Goal: Transaction & Acquisition: Purchase product/service

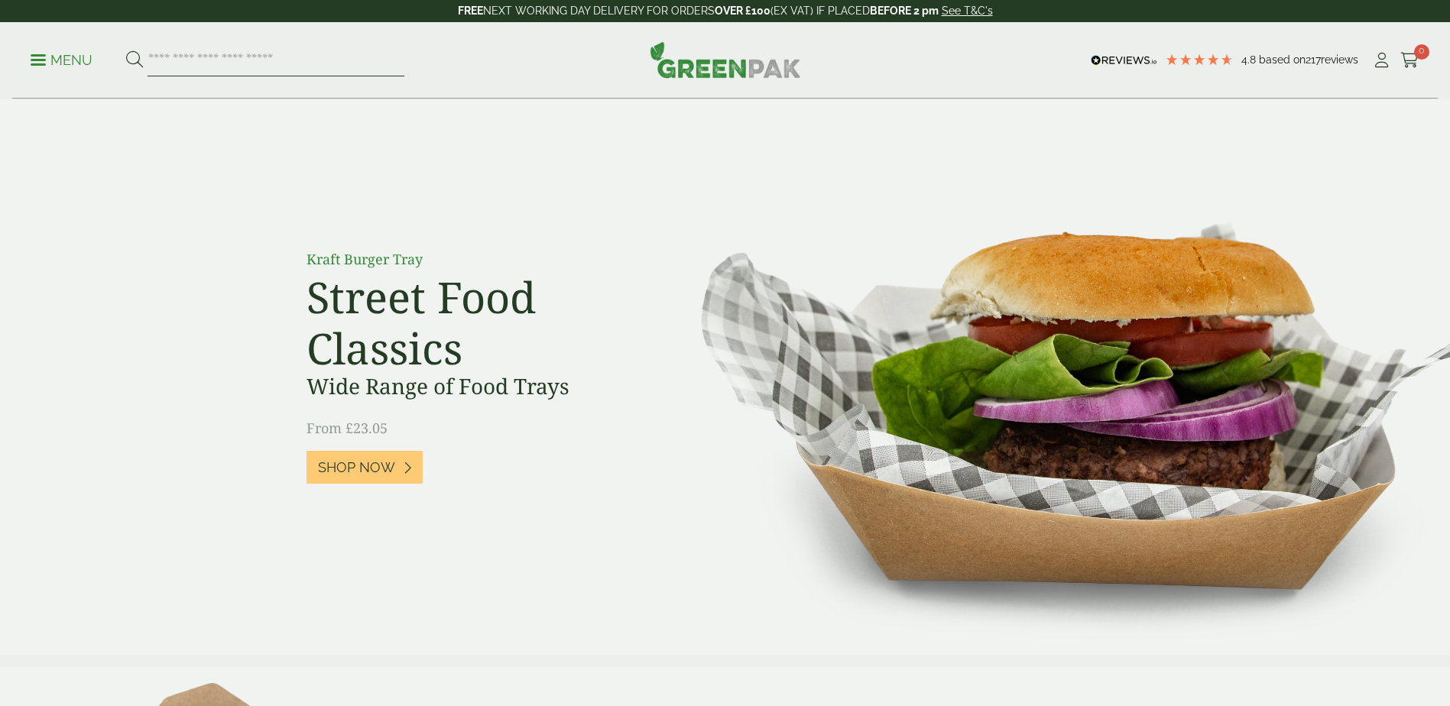
click at [292, 57] on input "search" at bounding box center [276, 60] width 257 height 32
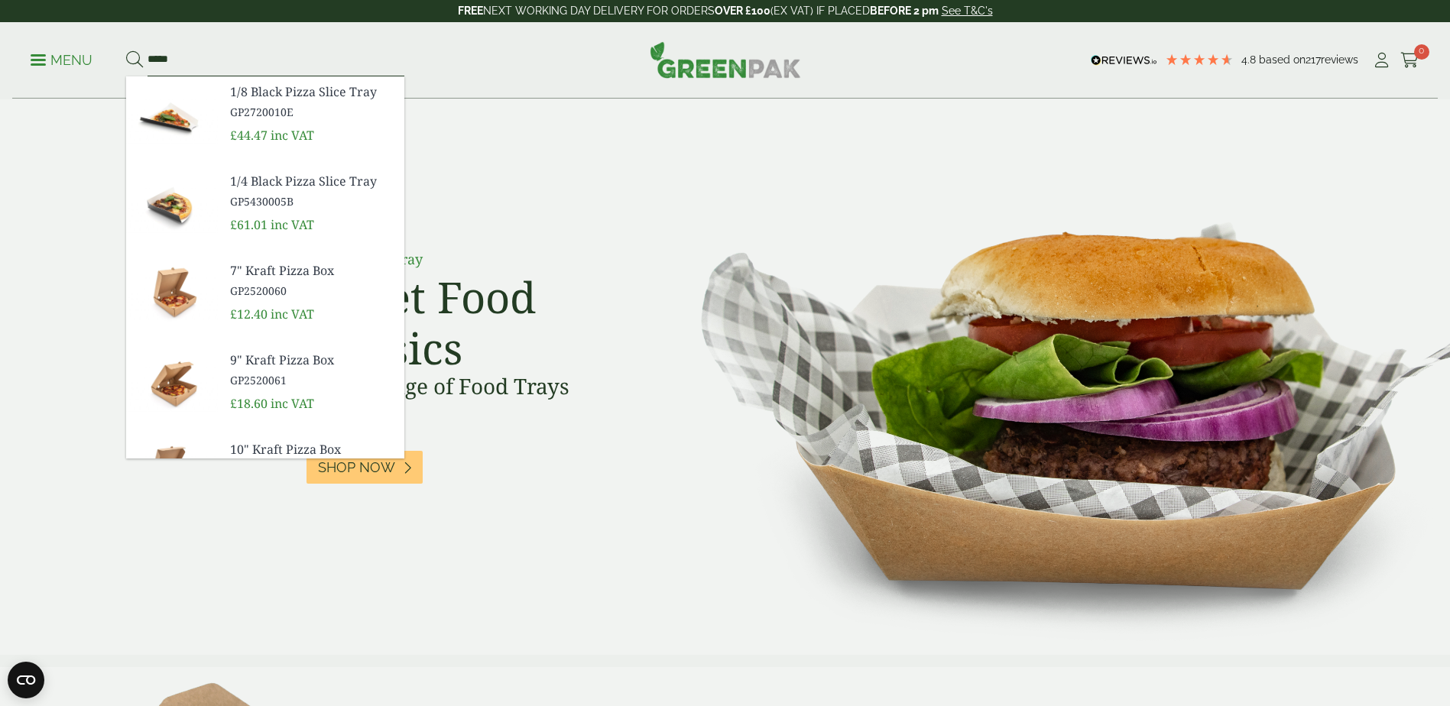
type input "****"
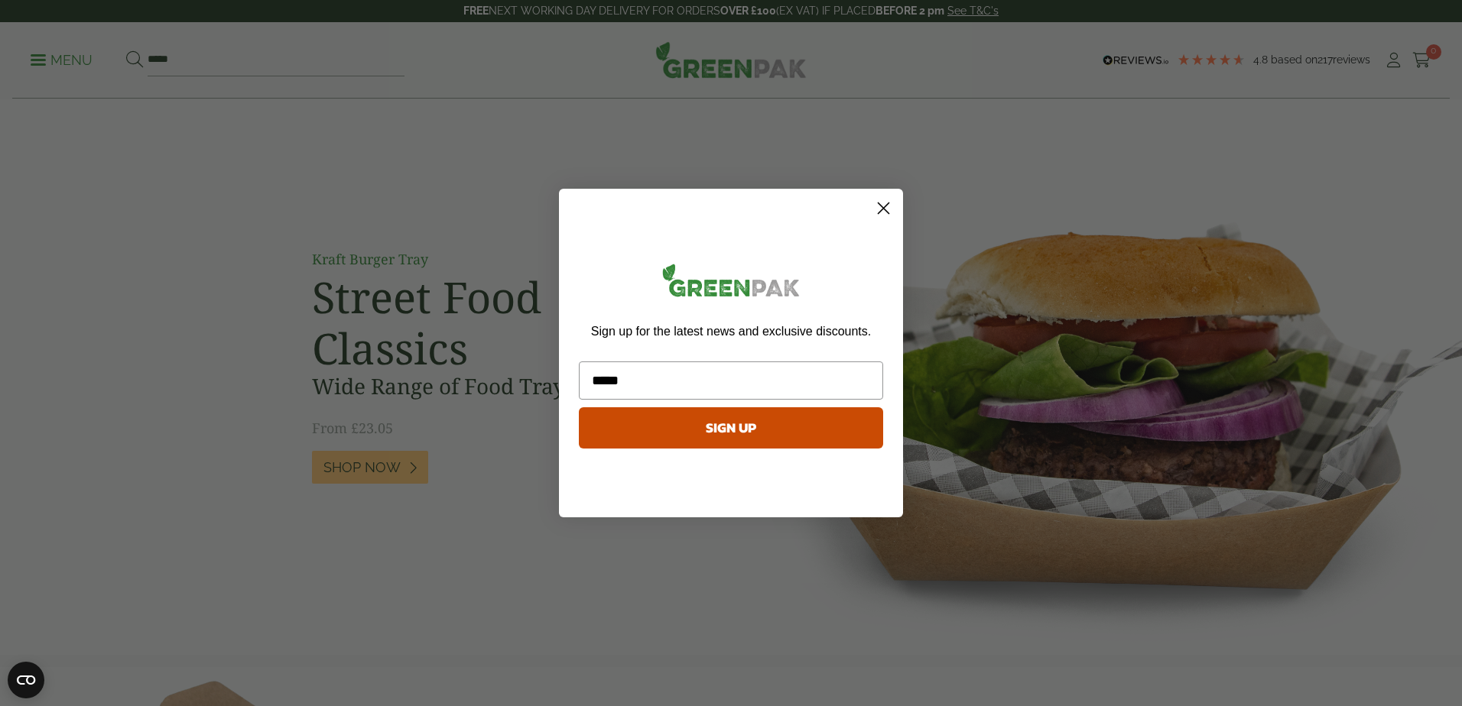
type input "*****"
click at [880, 207] on circle "Close dialog" at bounding box center [883, 208] width 25 height 25
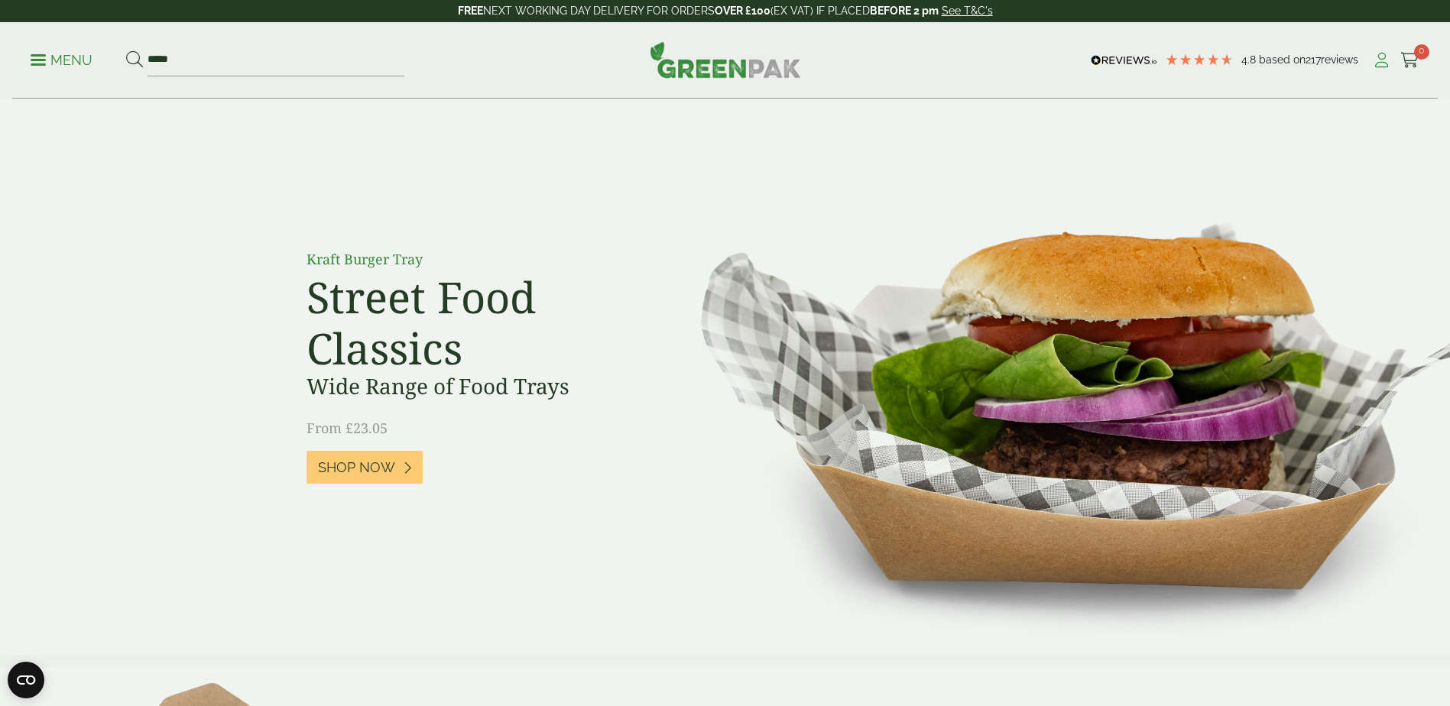
click at [1376, 64] on icon at bounding box center [1381, 60] width 19 height 15
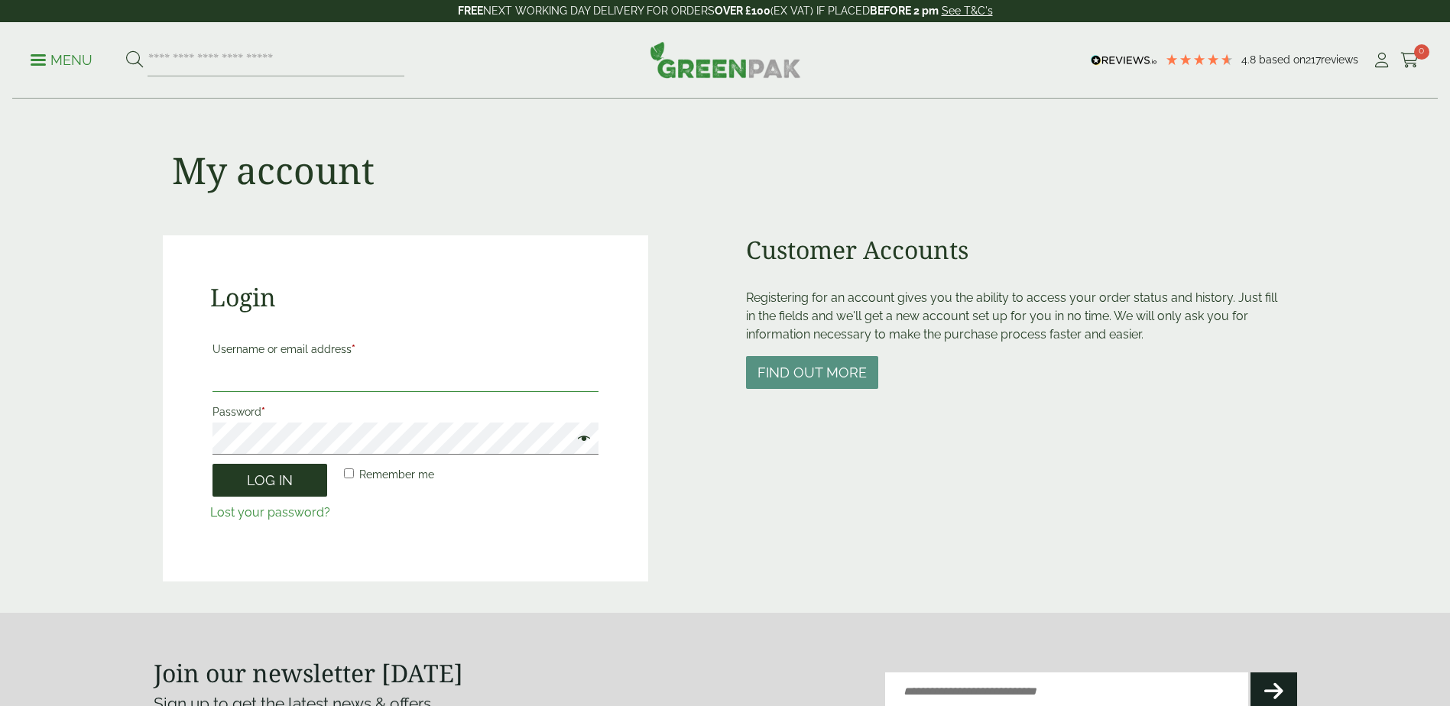
type input "**********"
click at [279, 488] on button "Log in" at bounding box center [270, 480] width 115 height 33
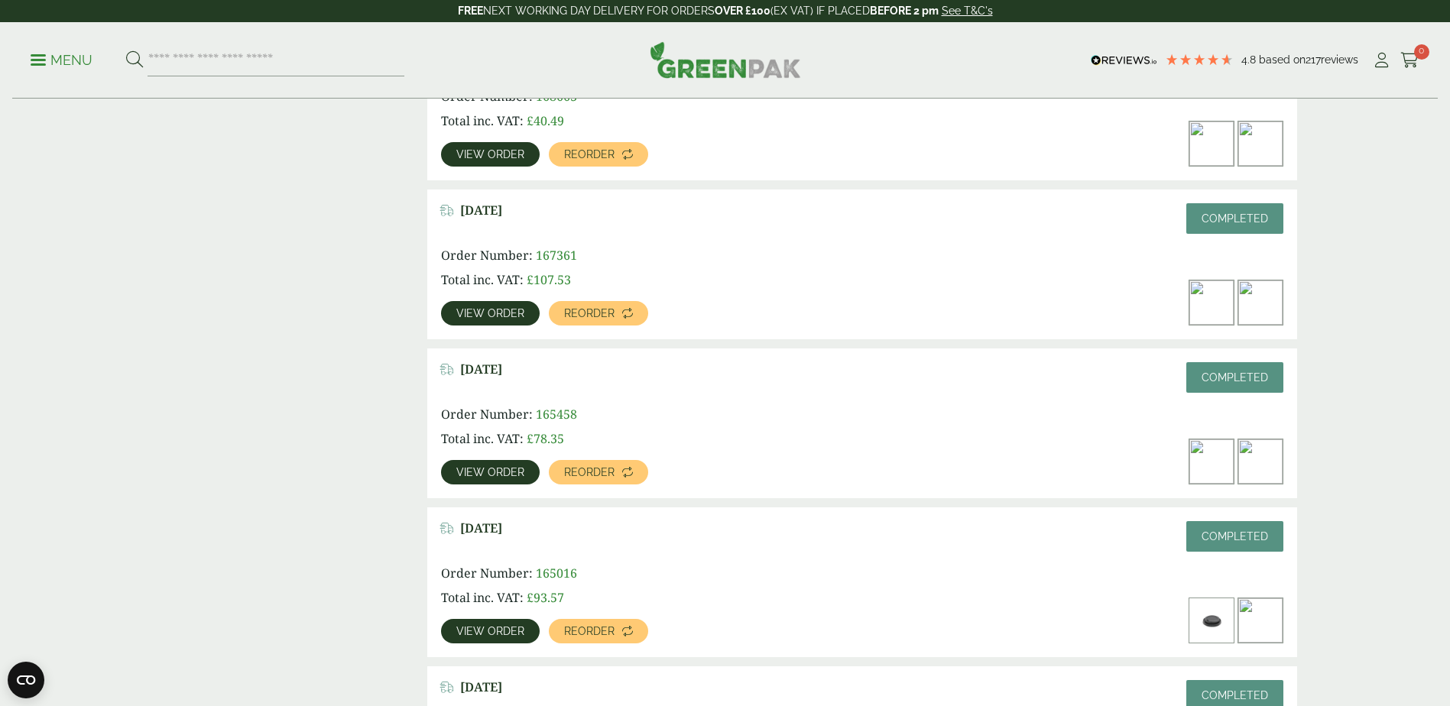
scroll to position [459, 0]
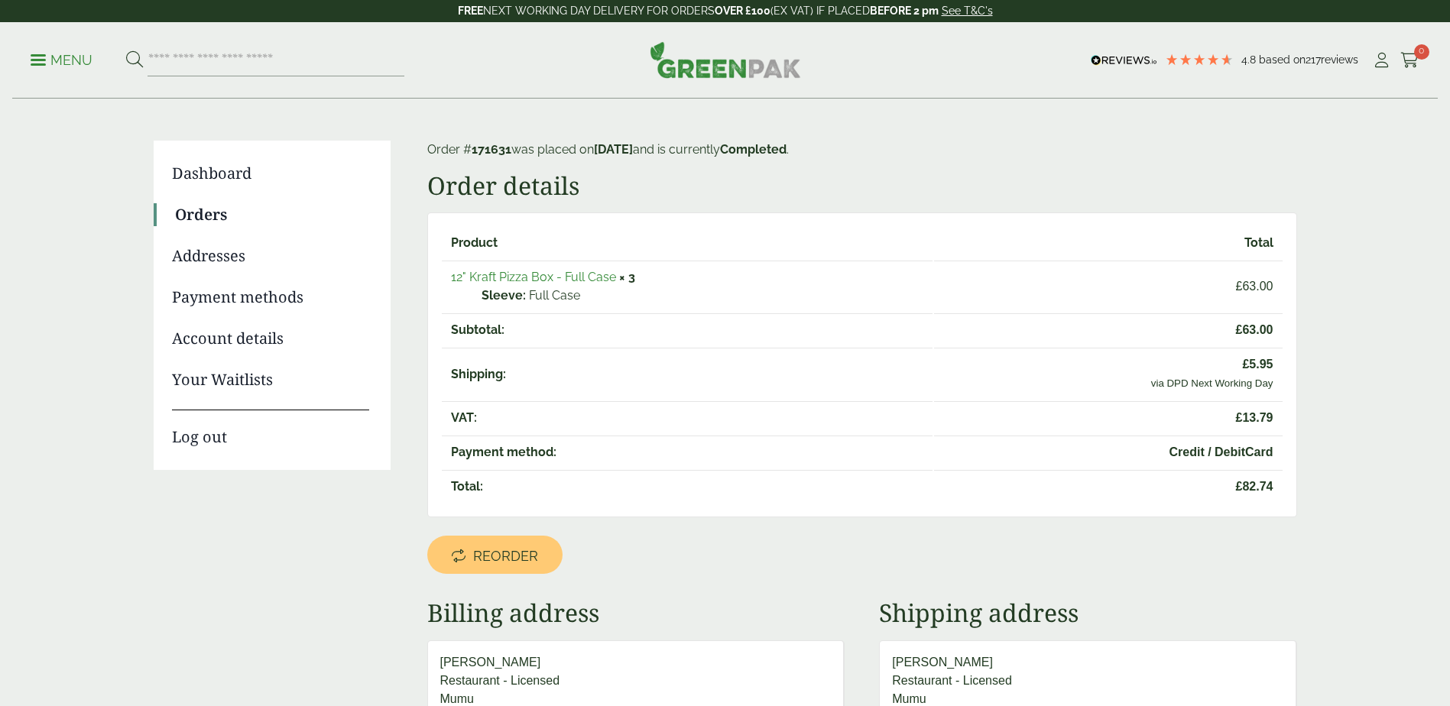
scroll to position [76, 0]
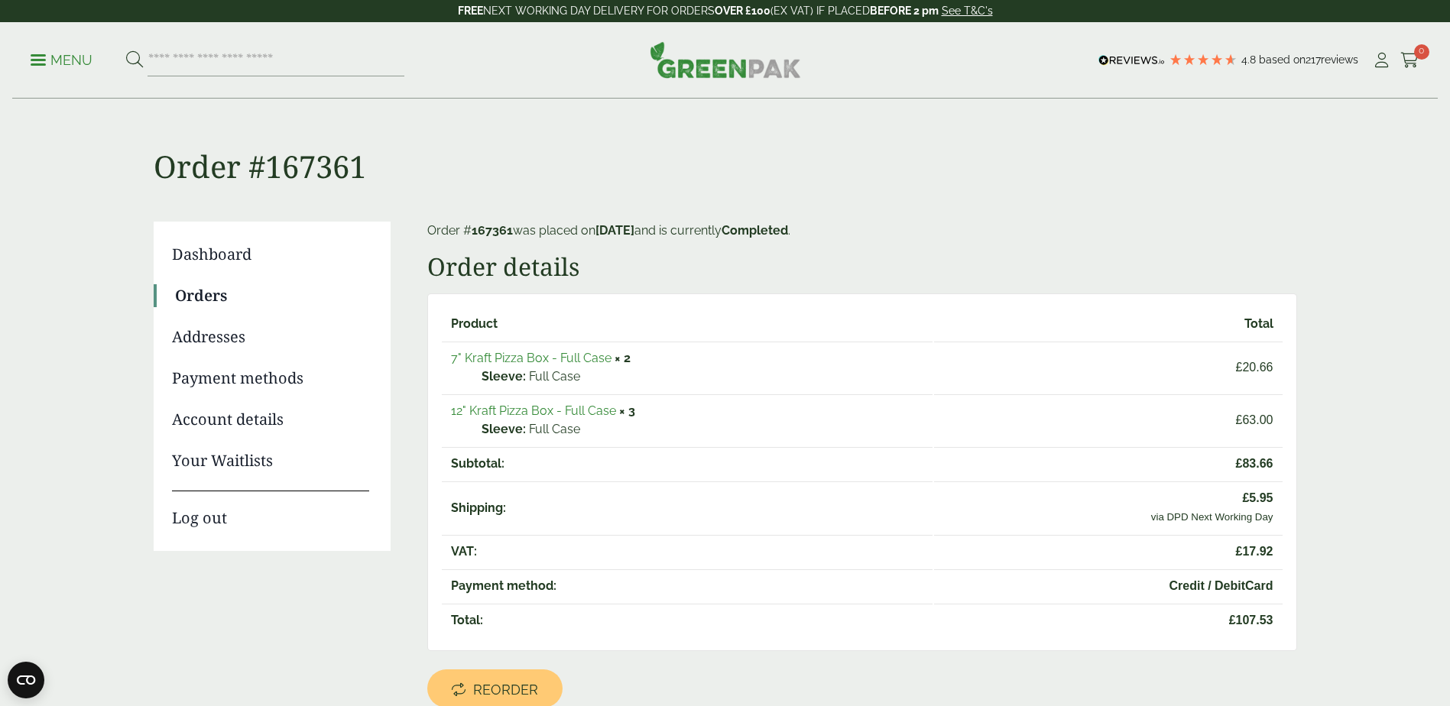
click at [631, 417] on strong "× 3" at bounding box center [627, 411] width 16 height 15
click at [1406, 60] on icon at bounding box center [1410, 60] width 19 height 15
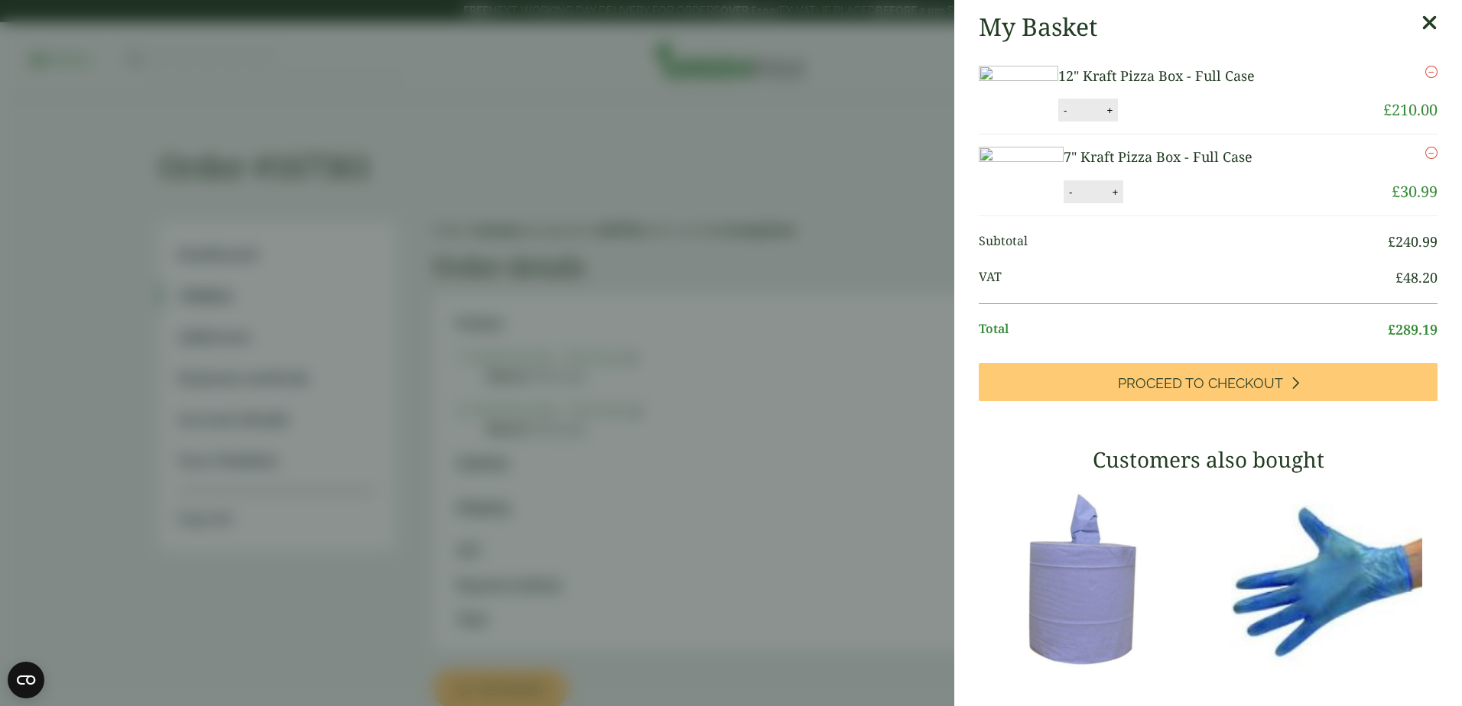
click at [1071, 117] on button "-" at bounding box center [1065, 110] width 12 height 13
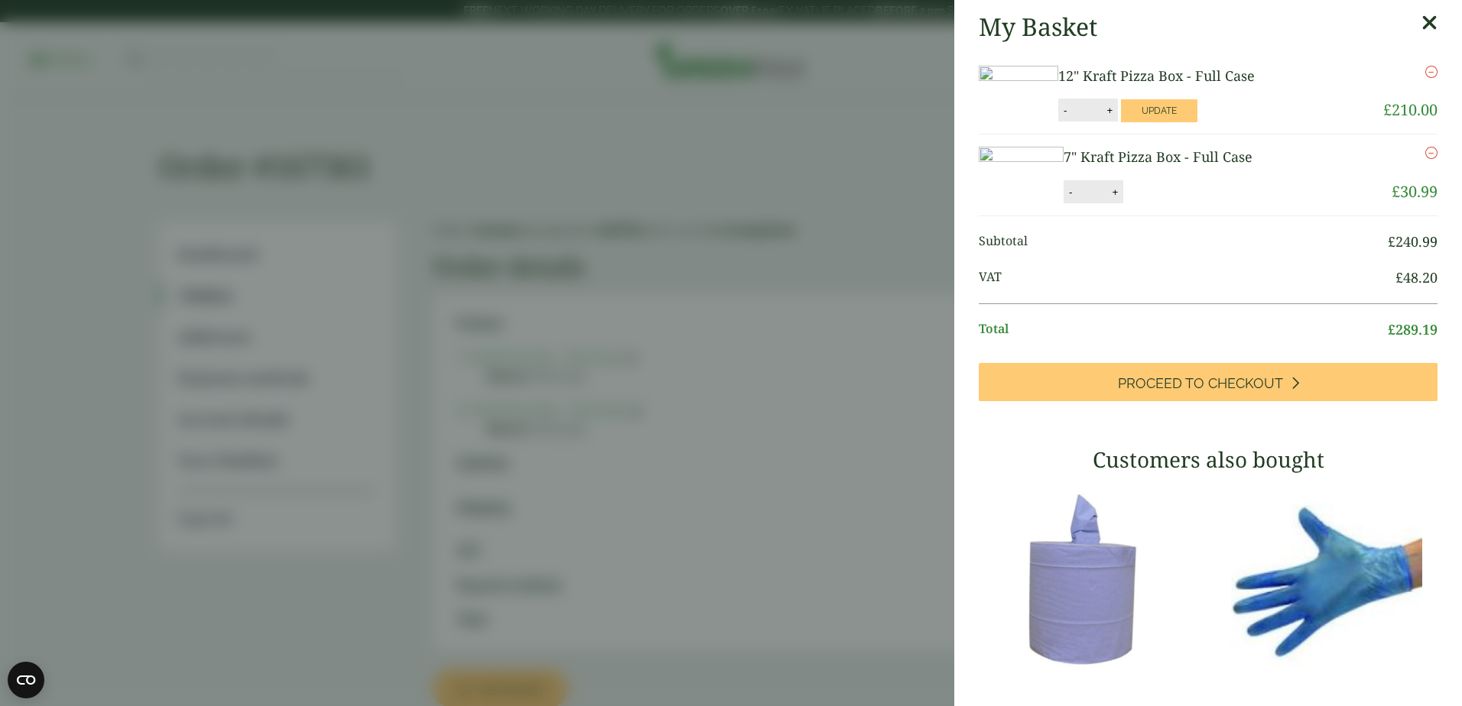
click at [1071, 117] on button "-" at bounding box center [1065, 110] width 12 height 13
type input "*"
click at [1197, 122] on button "Update" at bounding box center [1159, 110] width 76 height 23
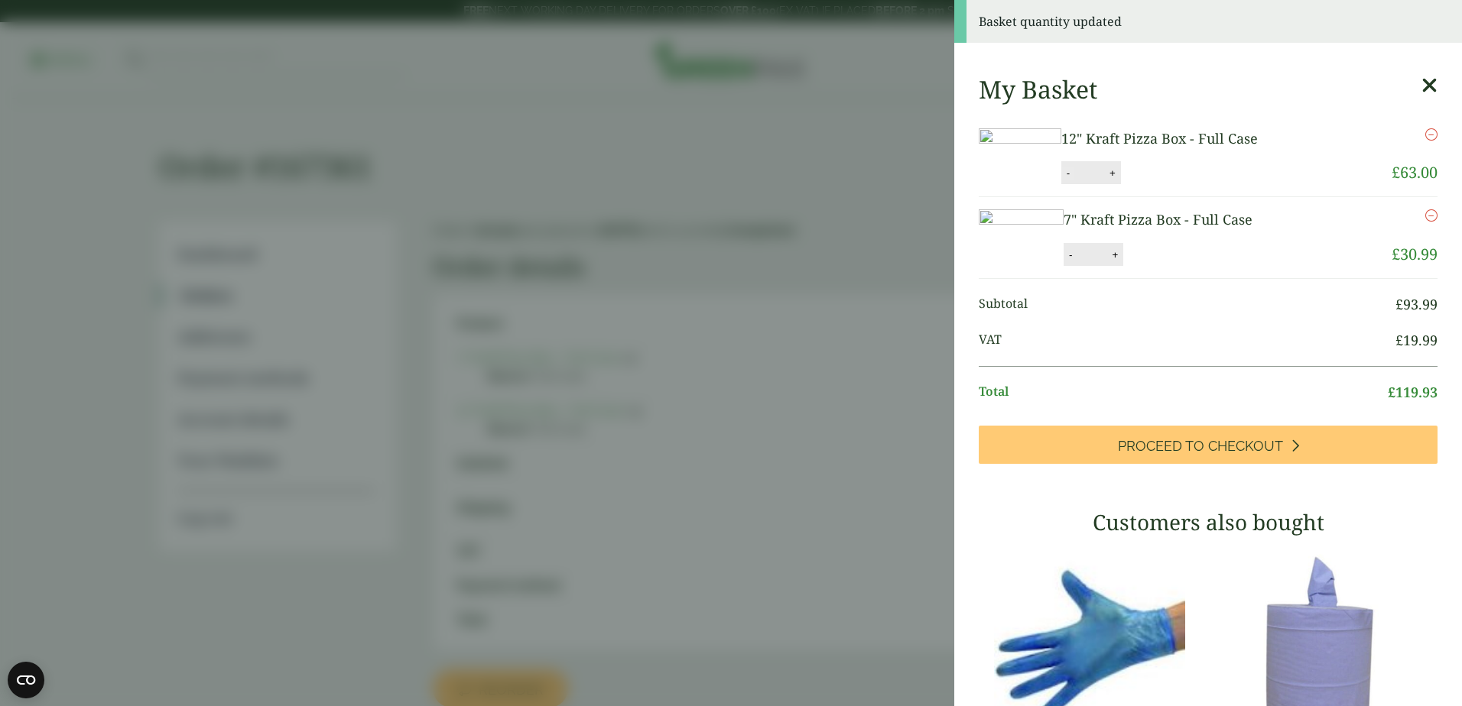
click at [1074, 180] on button "-" at bounding box center [1068, 173] width 12 height 13
type input "*"
click at [1200, 185] on button "Update" at bounding box center [1162, 173] width 76 height 23
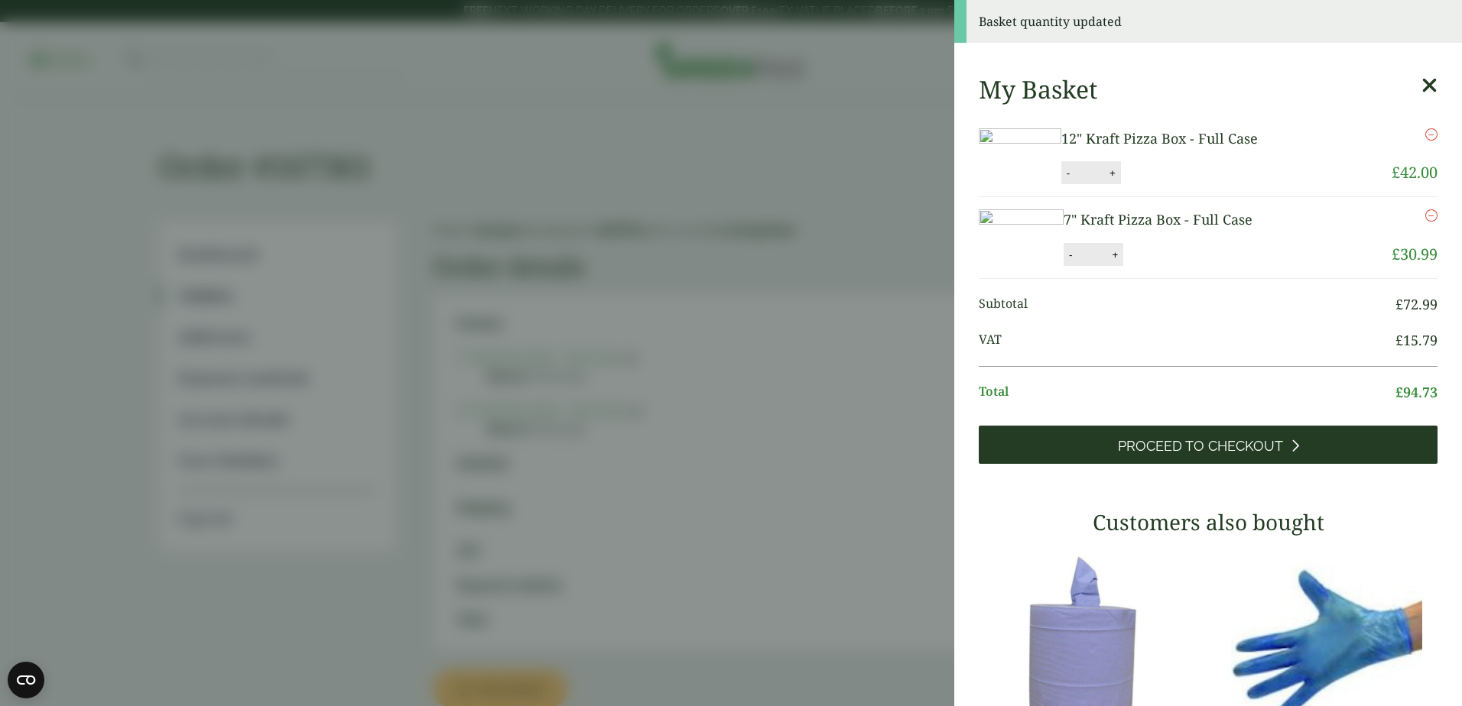
click at [1220, 464] on link "Proceed to Checkout" at bounding box center [1208, 445] width 459 height 38
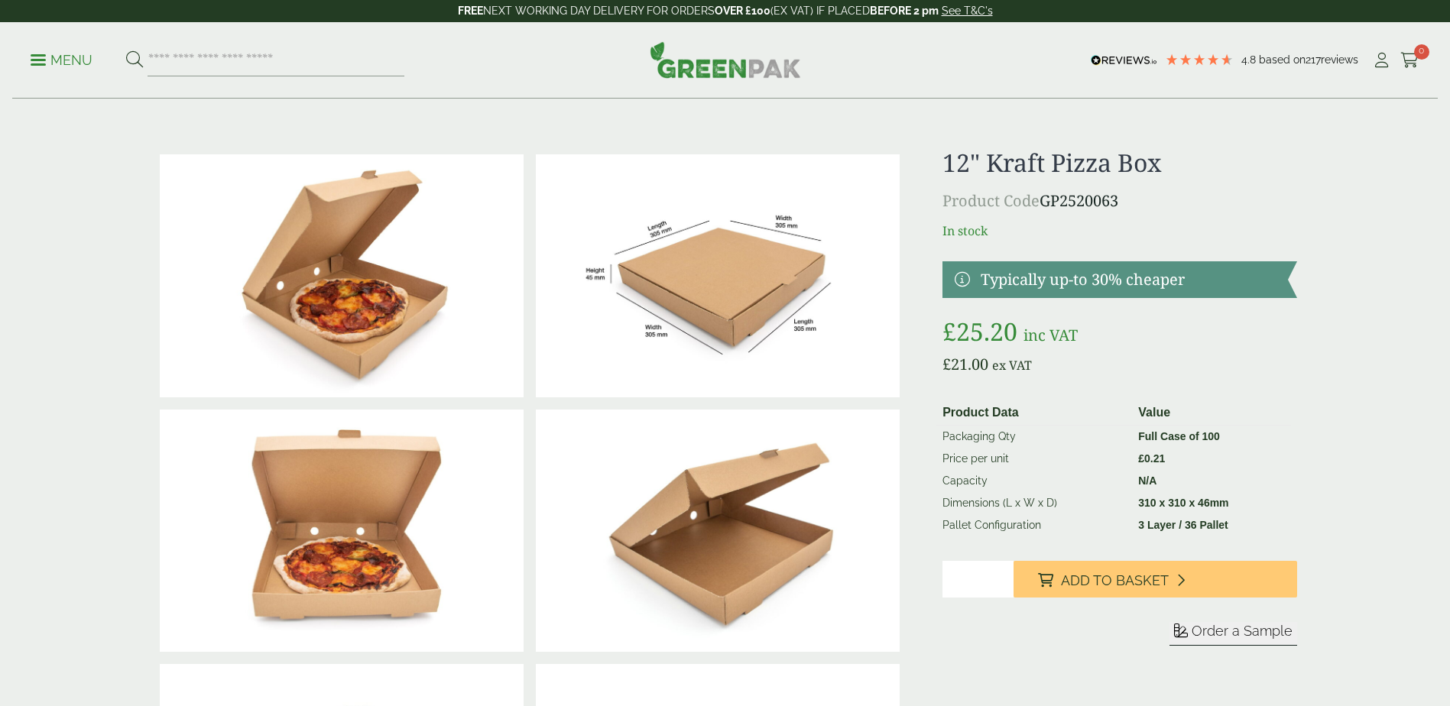
click at [968, 590] on input "*" at bounding box center [978, 579] width 71 height 37
click at [969, 577] on input "*" at bounding box center [978, 579] width 71 height 37
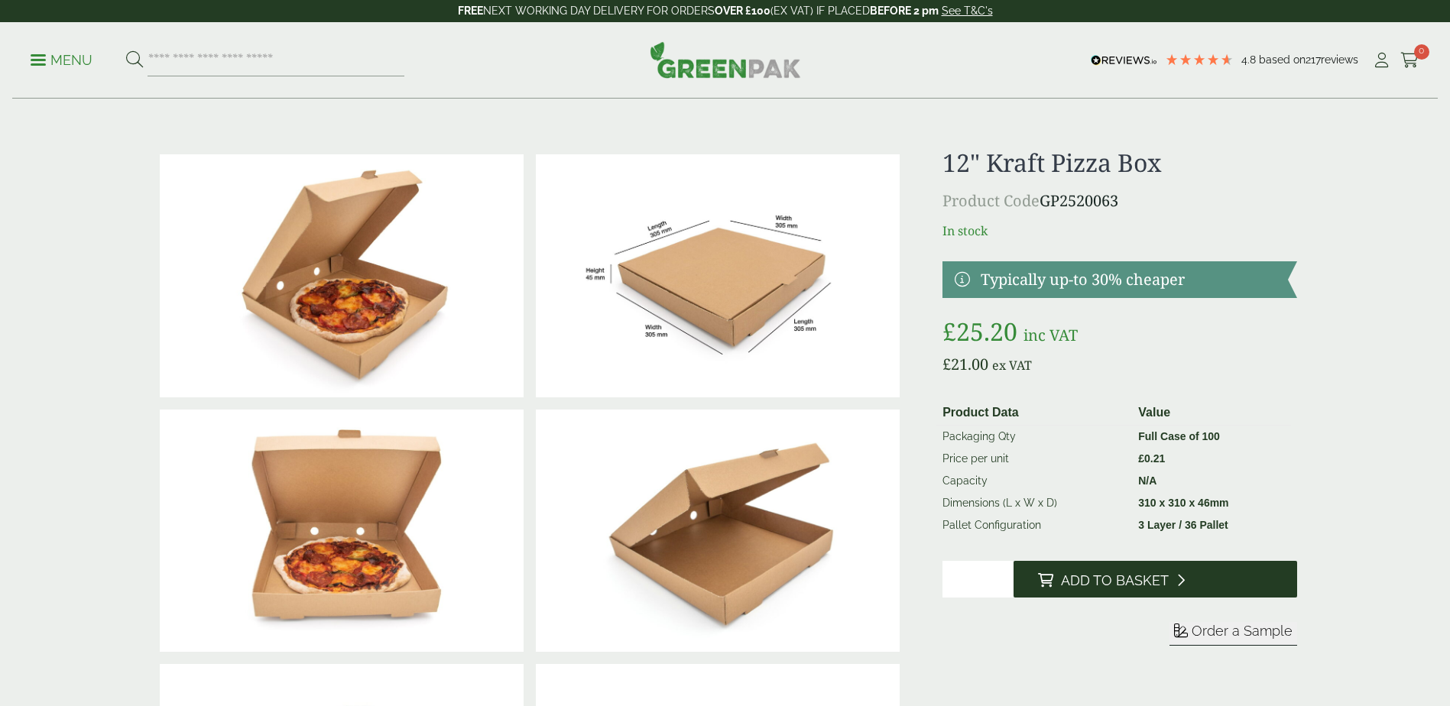
type input "**"
click at [1158, 570] on button "Add to Basket" at bounding box center [1156, 579] width 284 height 37
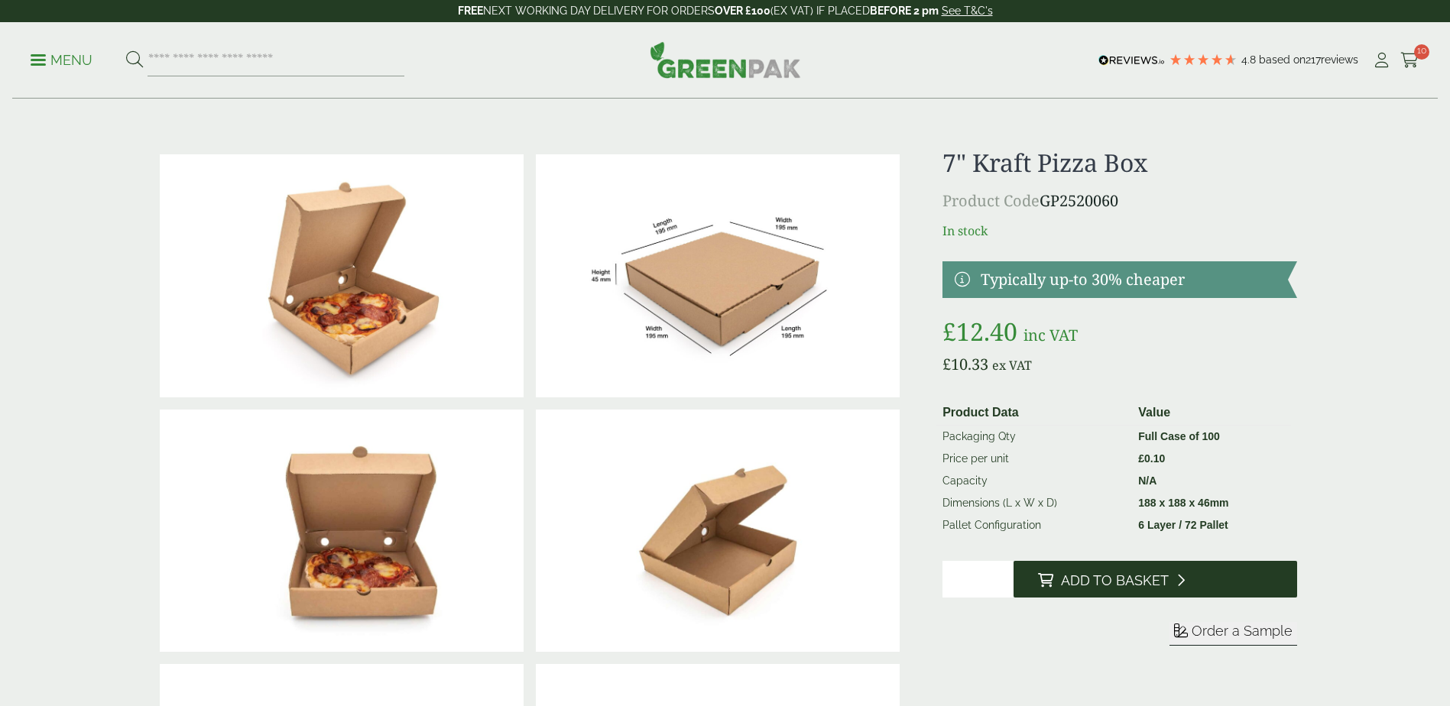
type input "*"
click at [1093, 582] on span "Add to Basket" at bounding box center [1115, 581] width 108 height 17
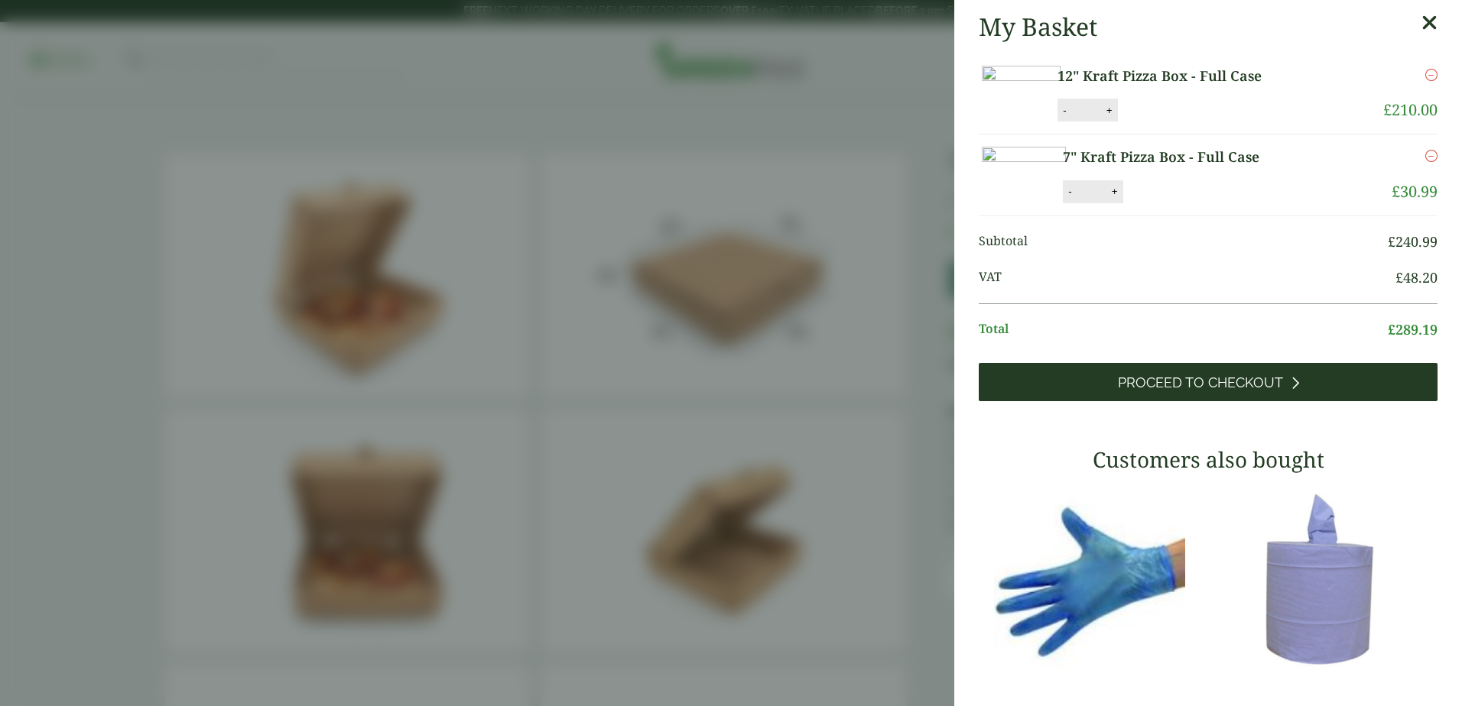
click at [1223, 391] on span "Proceed to Checkout" at bounding box center [1200, 383] width 165 height 17
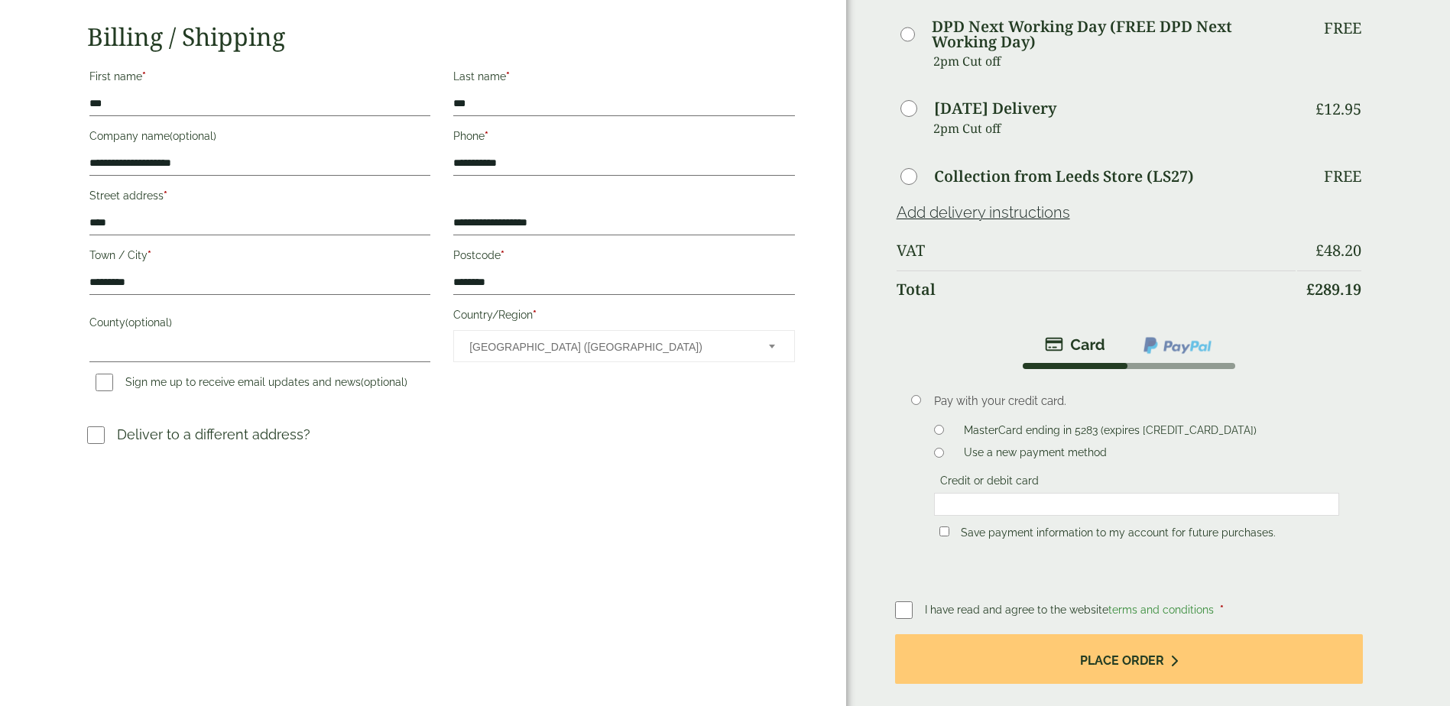
scroll to position [306, 0]
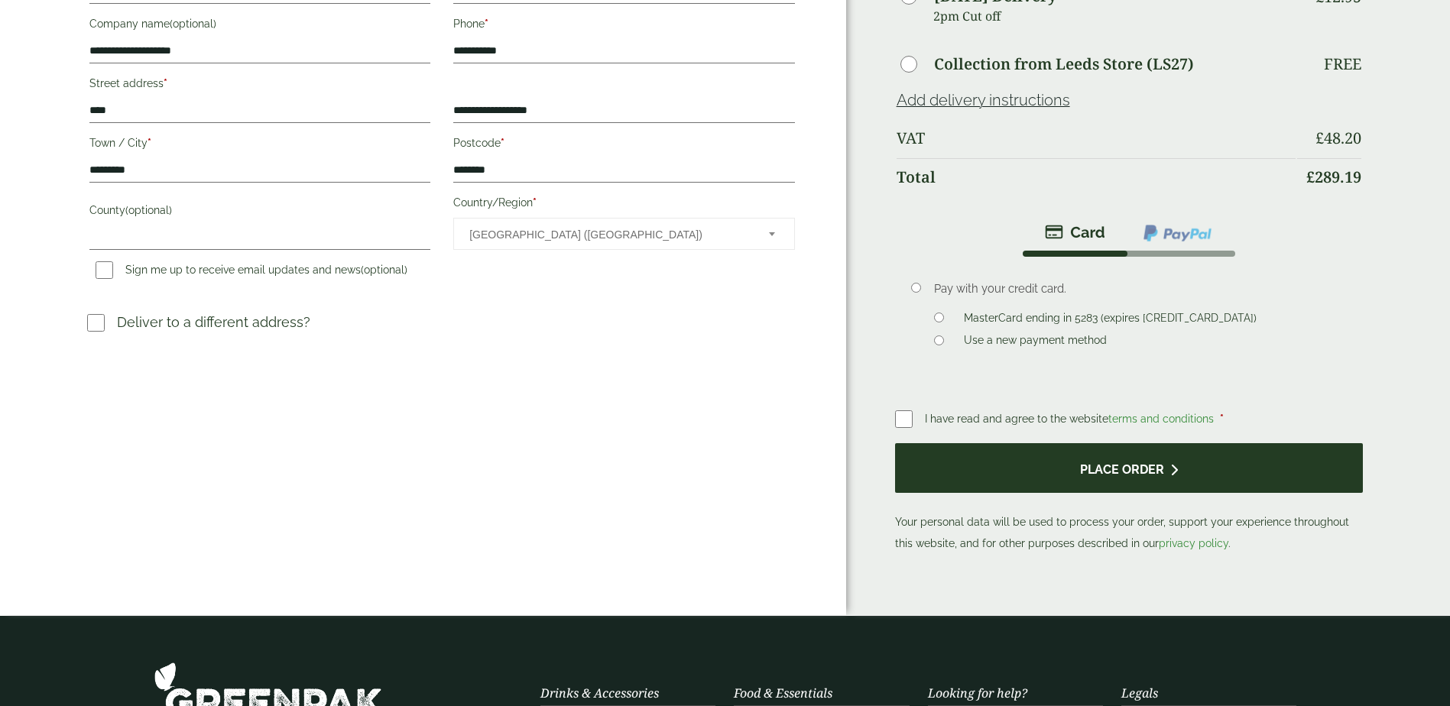
click at [1034, 464] on button "Place order" at bounding box center [1129, 468] width 469 height 50
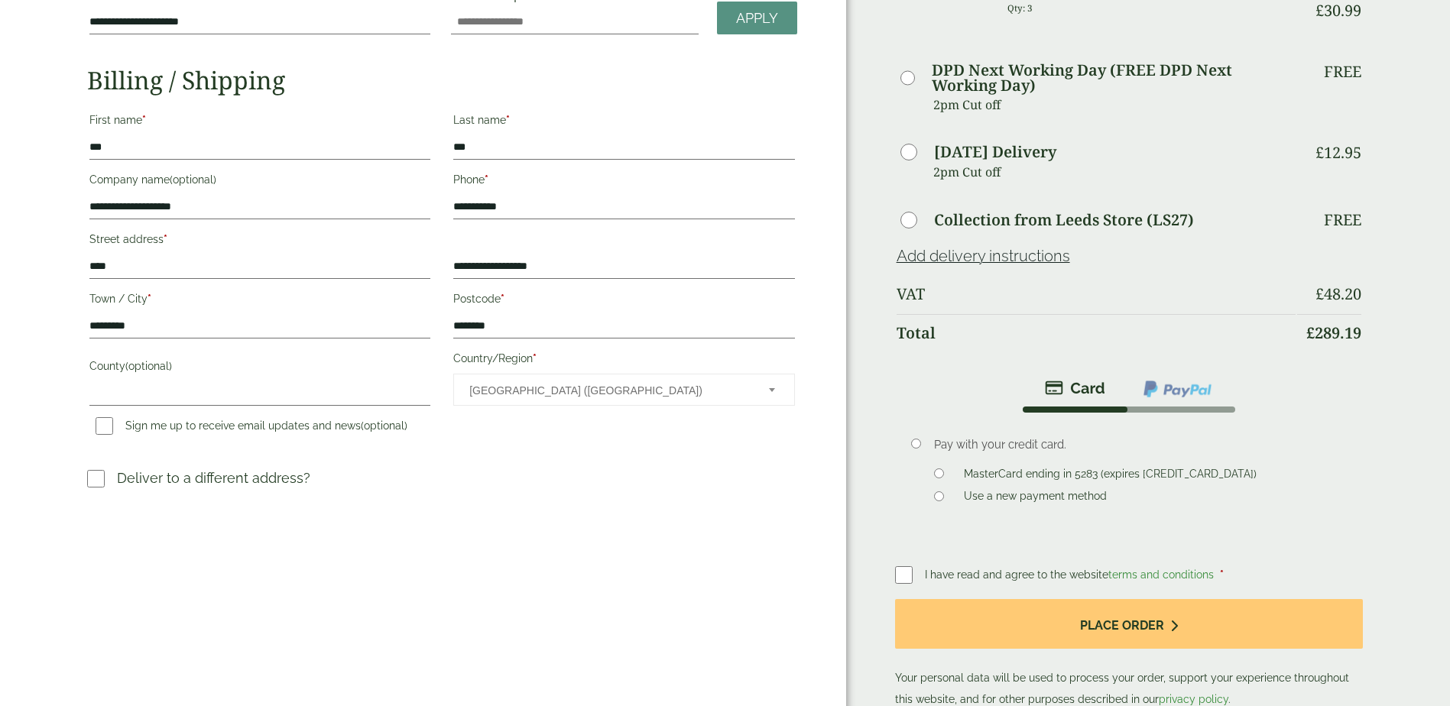
scroll to position [153, 0]
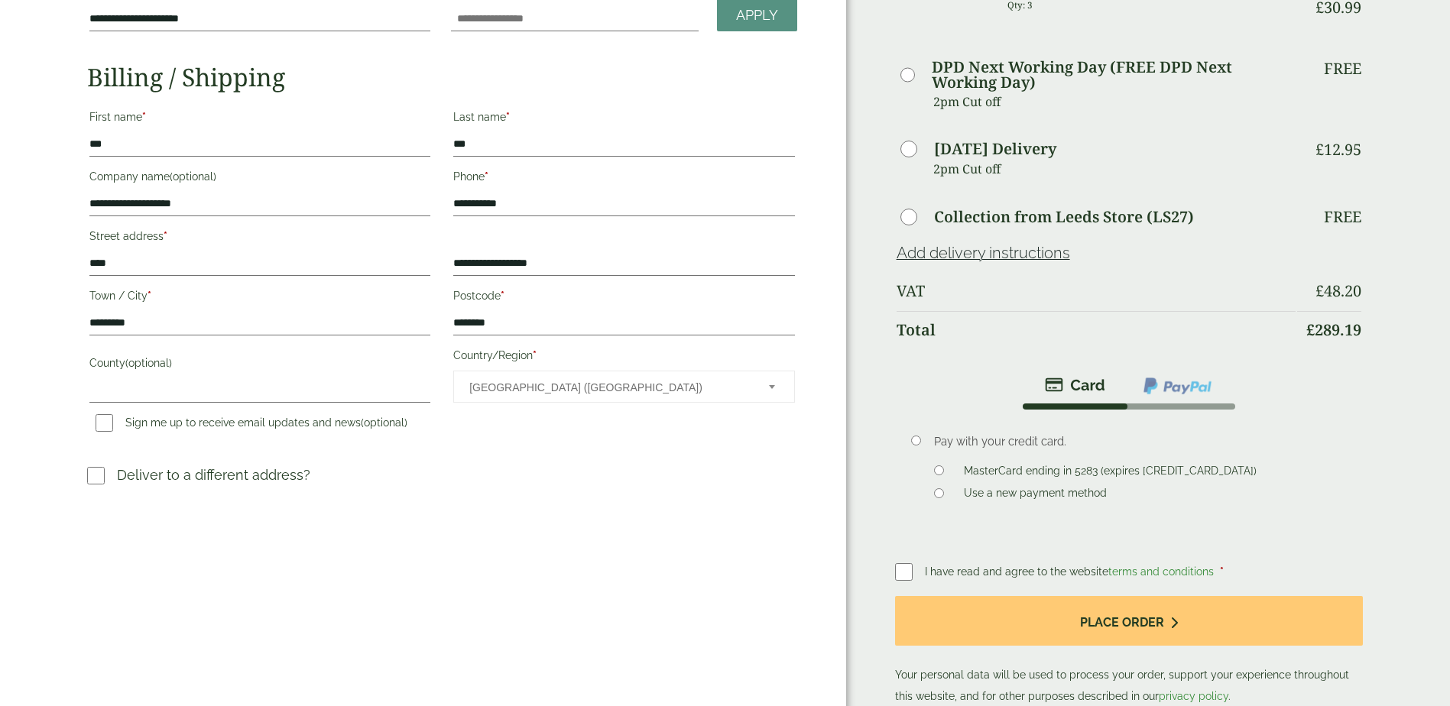
click at [1005, 492] on label "Use a new payment method" at bounding box center [1035, 495] width 155 height 17
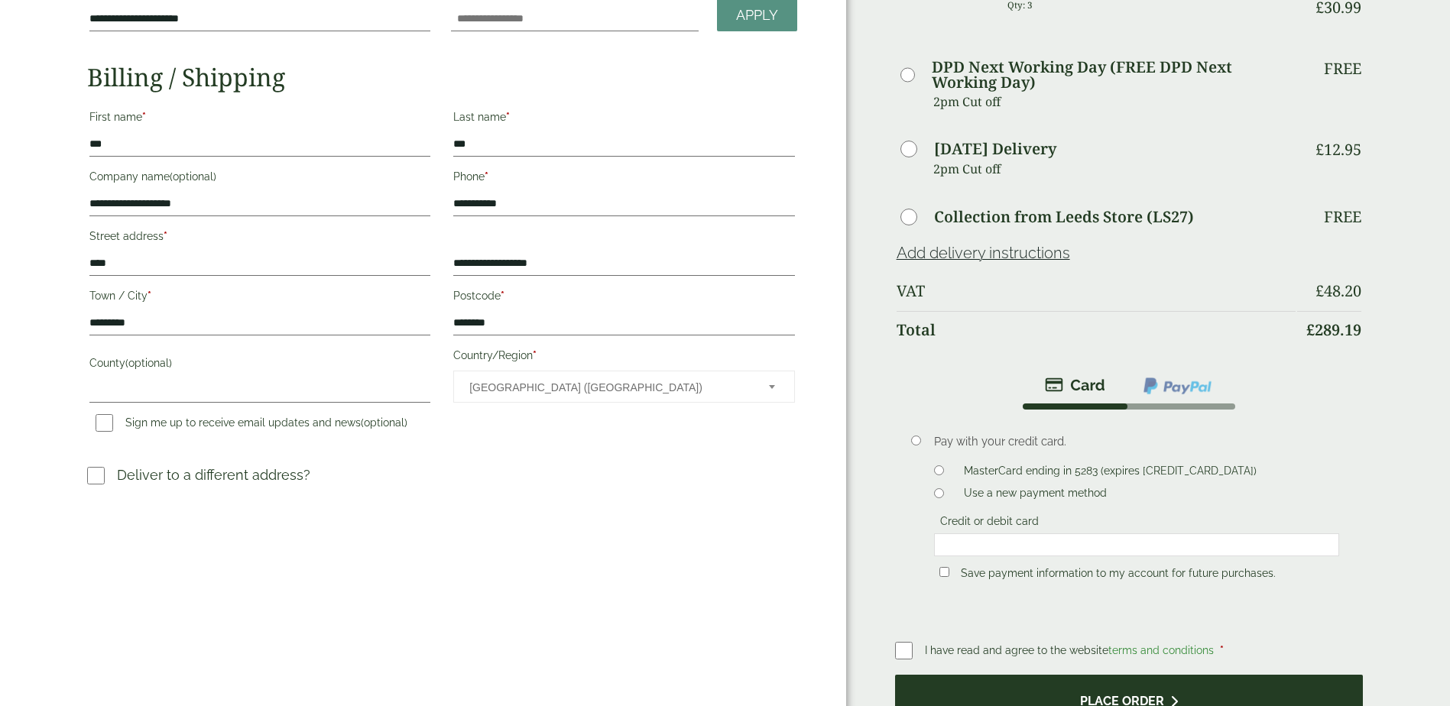
click at [1187, 701] on button "Place order" at bounding box center [1129, 700] width 469 height 50
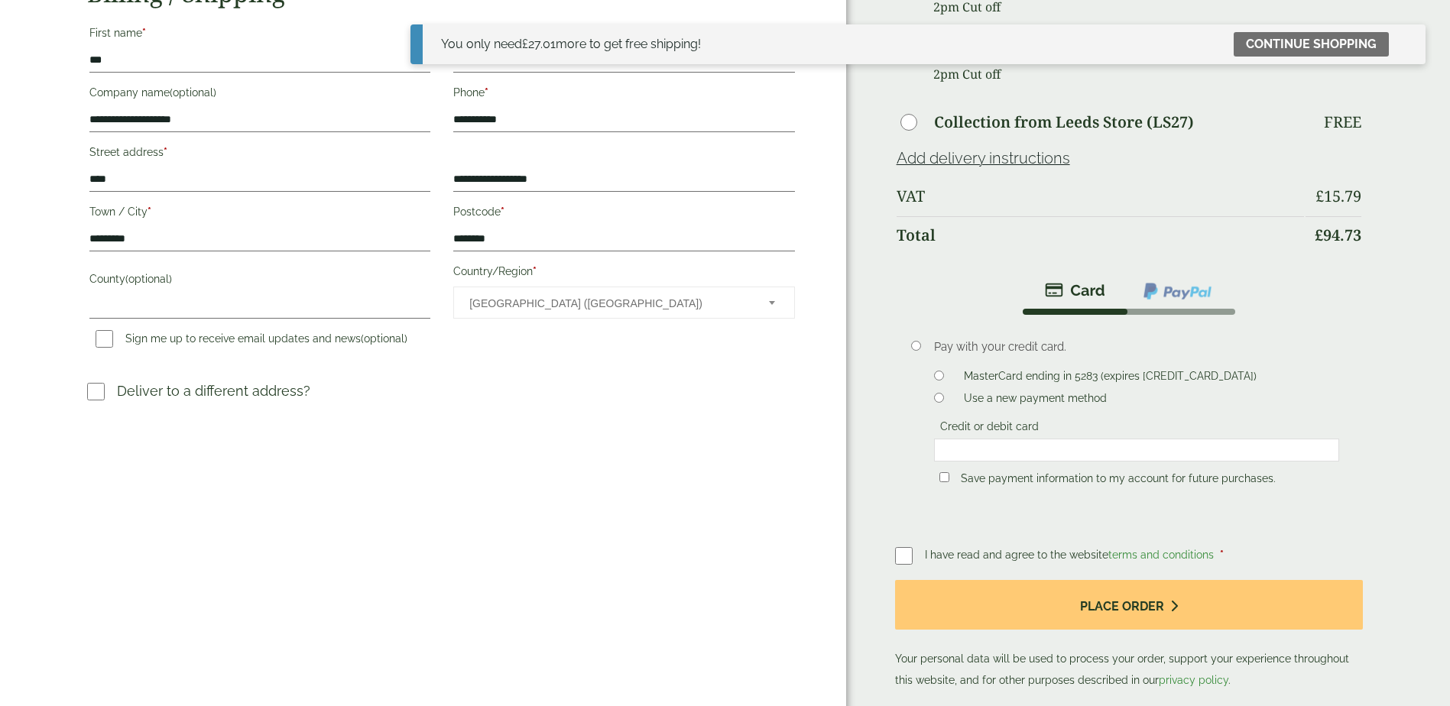
scroll to position [306, 0]
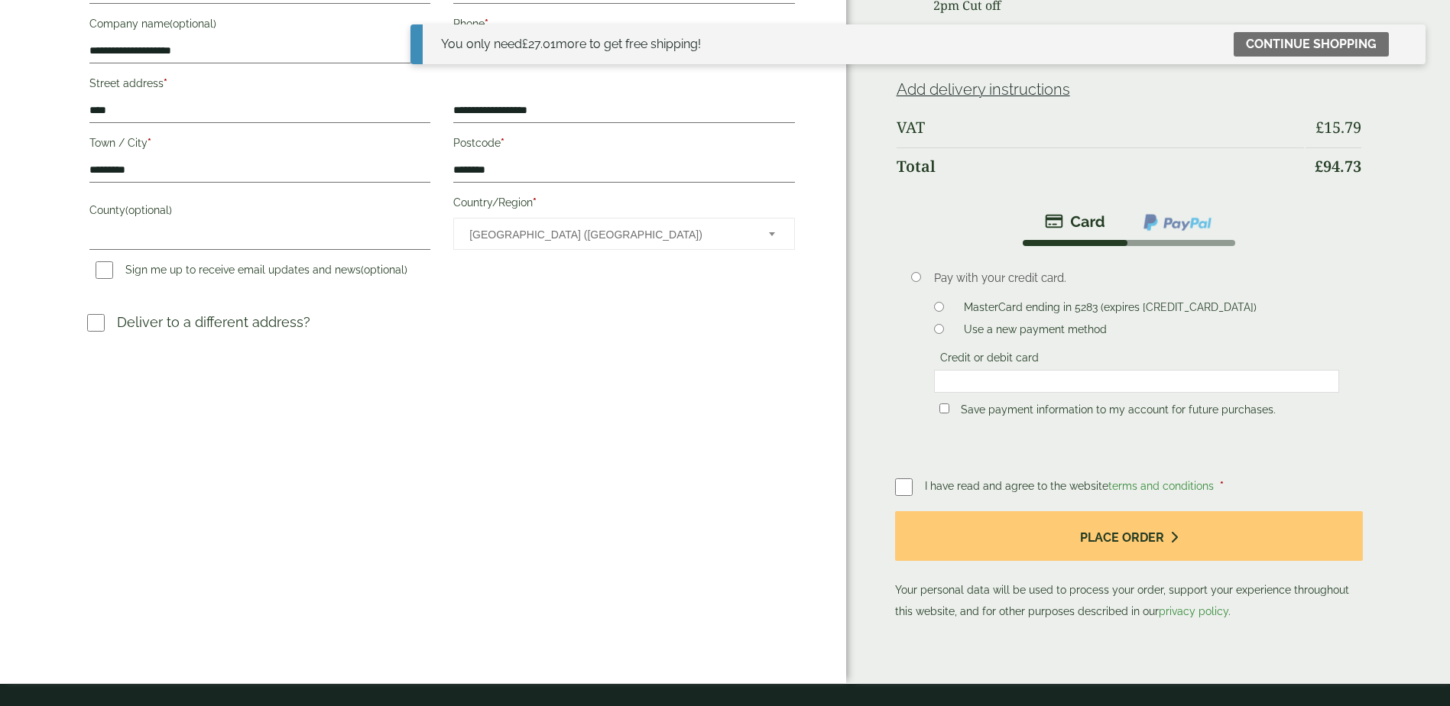
click at [1019, 304] on label "MasterCard ending in 5283 (expires [CREDIT_CARD_DATA])" at bounding box center [1110, 309] width 305 height 17
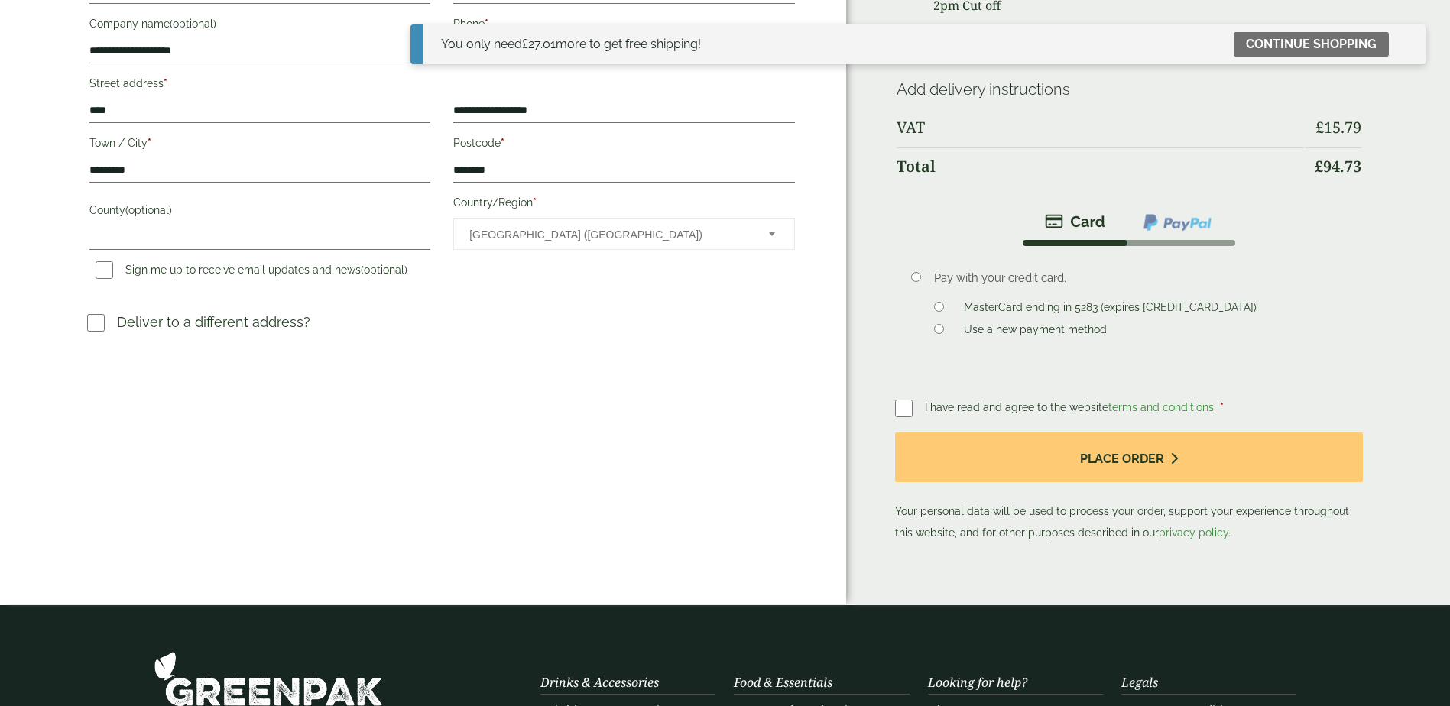
click at [1070, 412] on span "I have read and agree to the website terms and conditions" at bounding box center [1071, 407] width 292 height 12
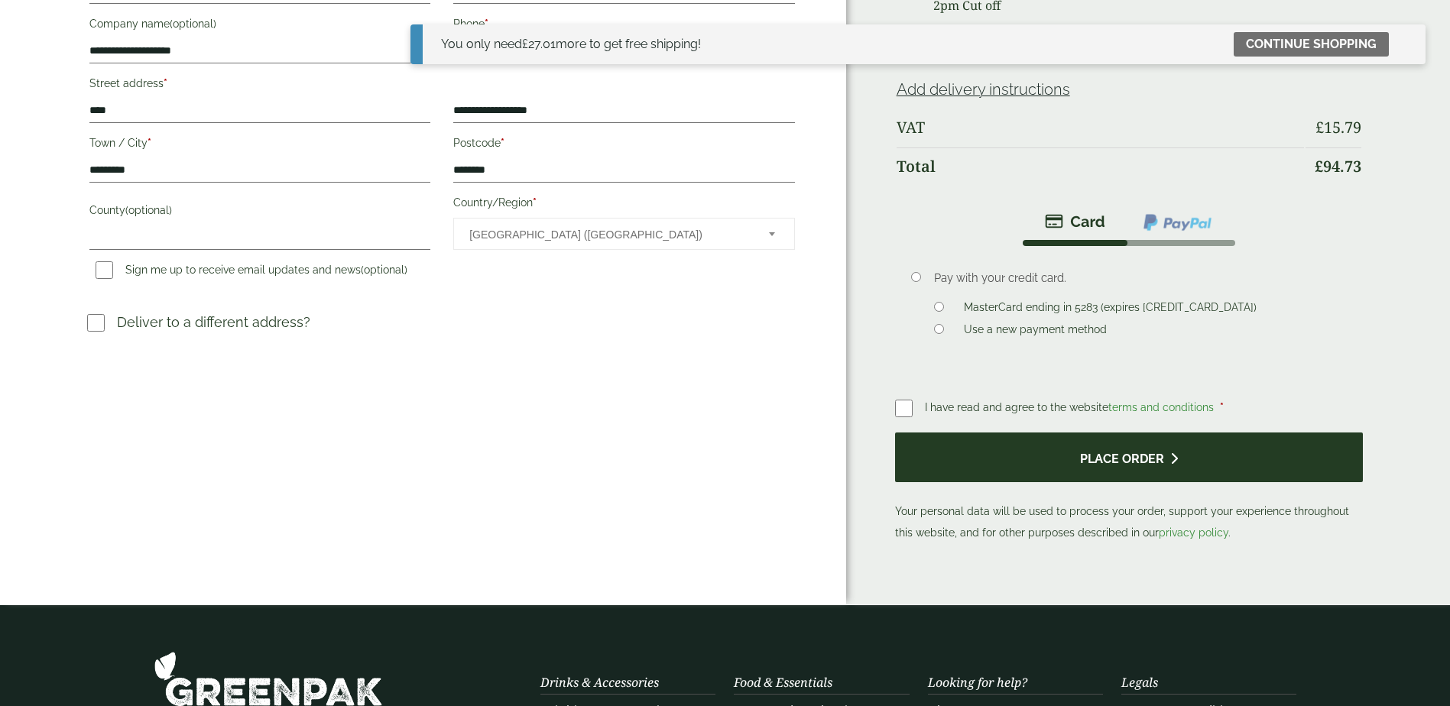
click at [1084, 456] on button "Place order" at bounding box center [1129, 458] width 469 height 50
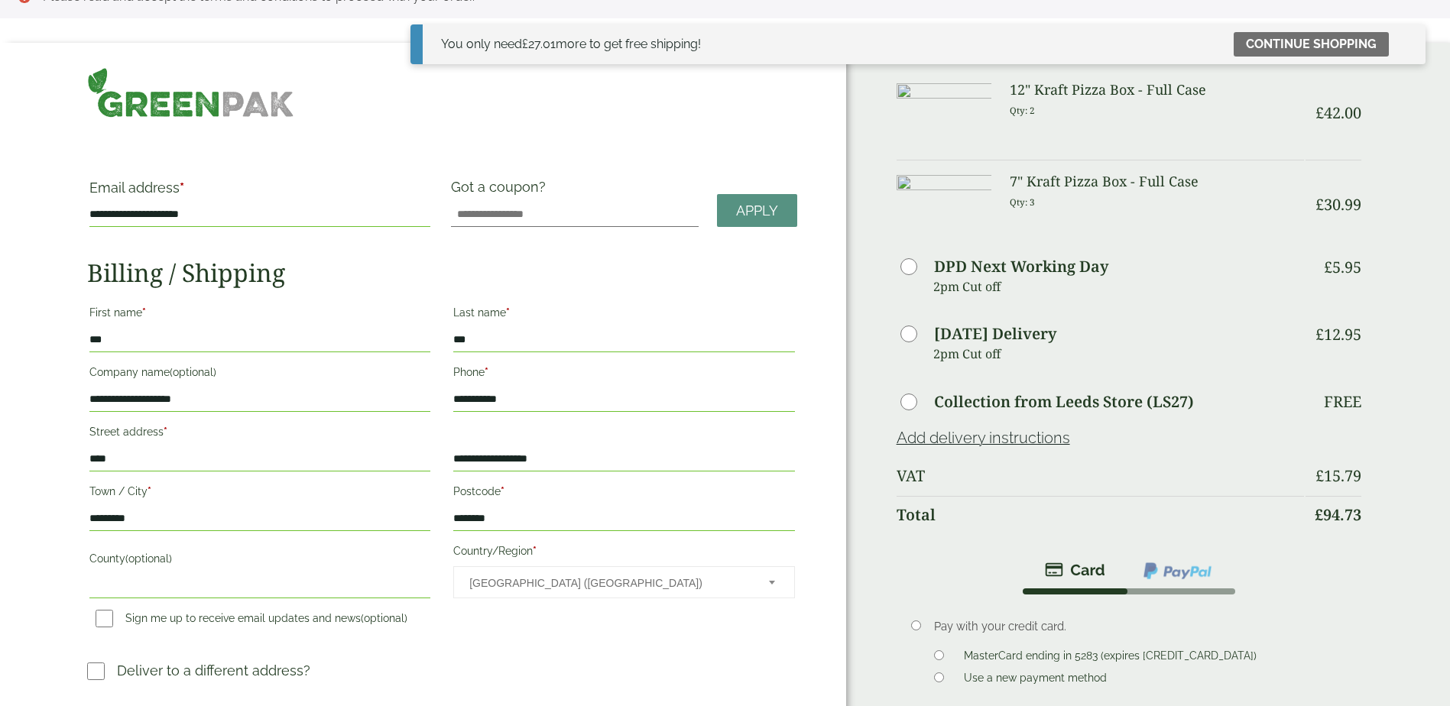
scroll to position [0, 0]
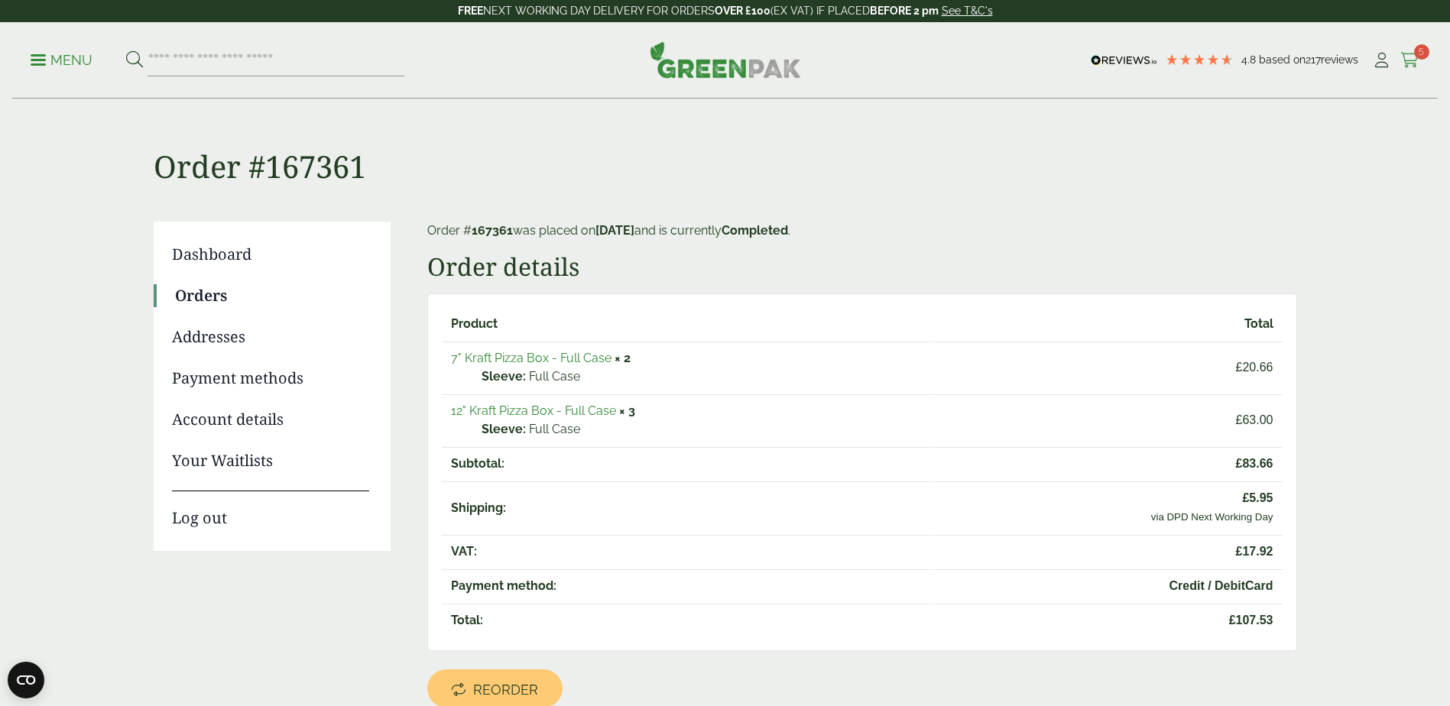
click at [1410, 64] on icon at bounding box center [1410, 60] width 19 height 15
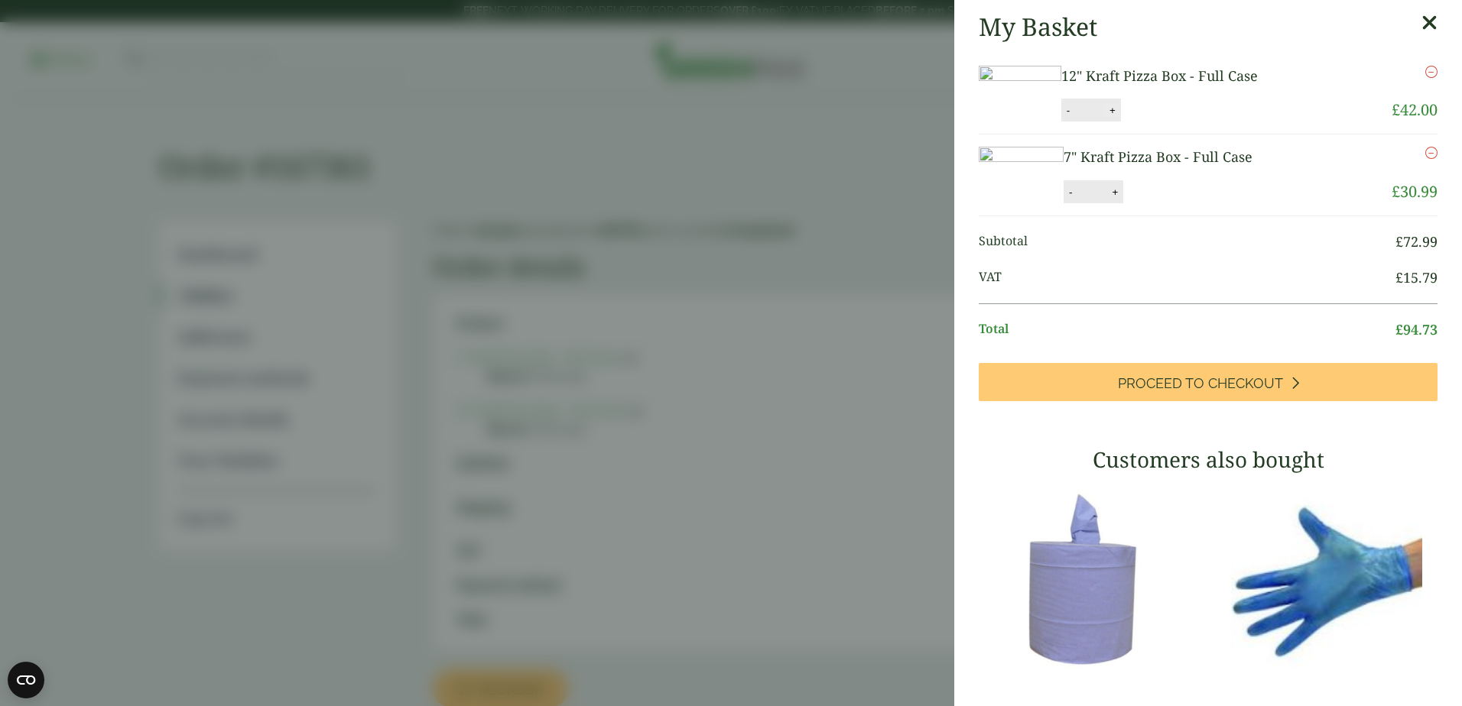
click at [1120, 117] on button "+" at bounding box center [1112, 110] width 15 height 13
type input "*"
click at [1200, 122] on button "Update" at bounding box center [1162, 110] width 76 height 23
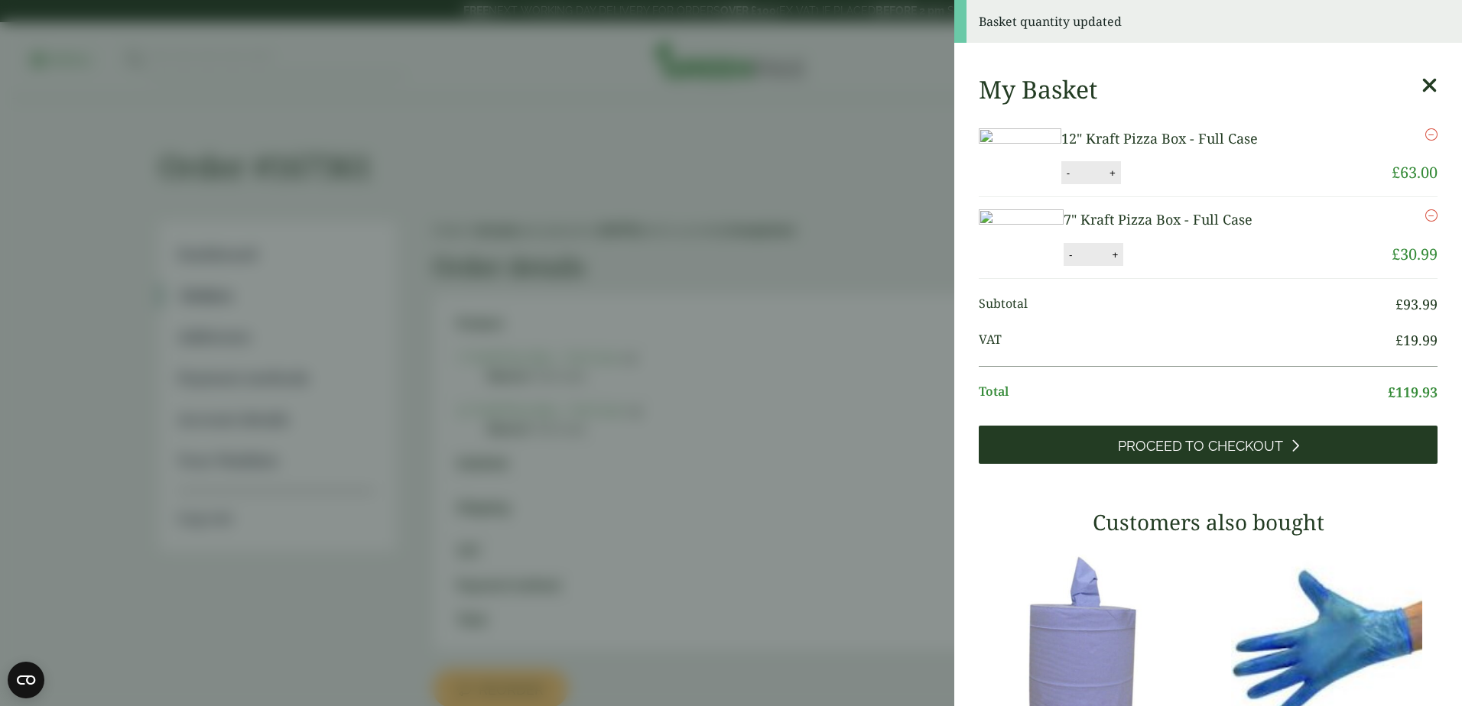
click at [1201, 455] on span "Proceed to Checkout" at bounding box center [1200, 446] width 165 height 17
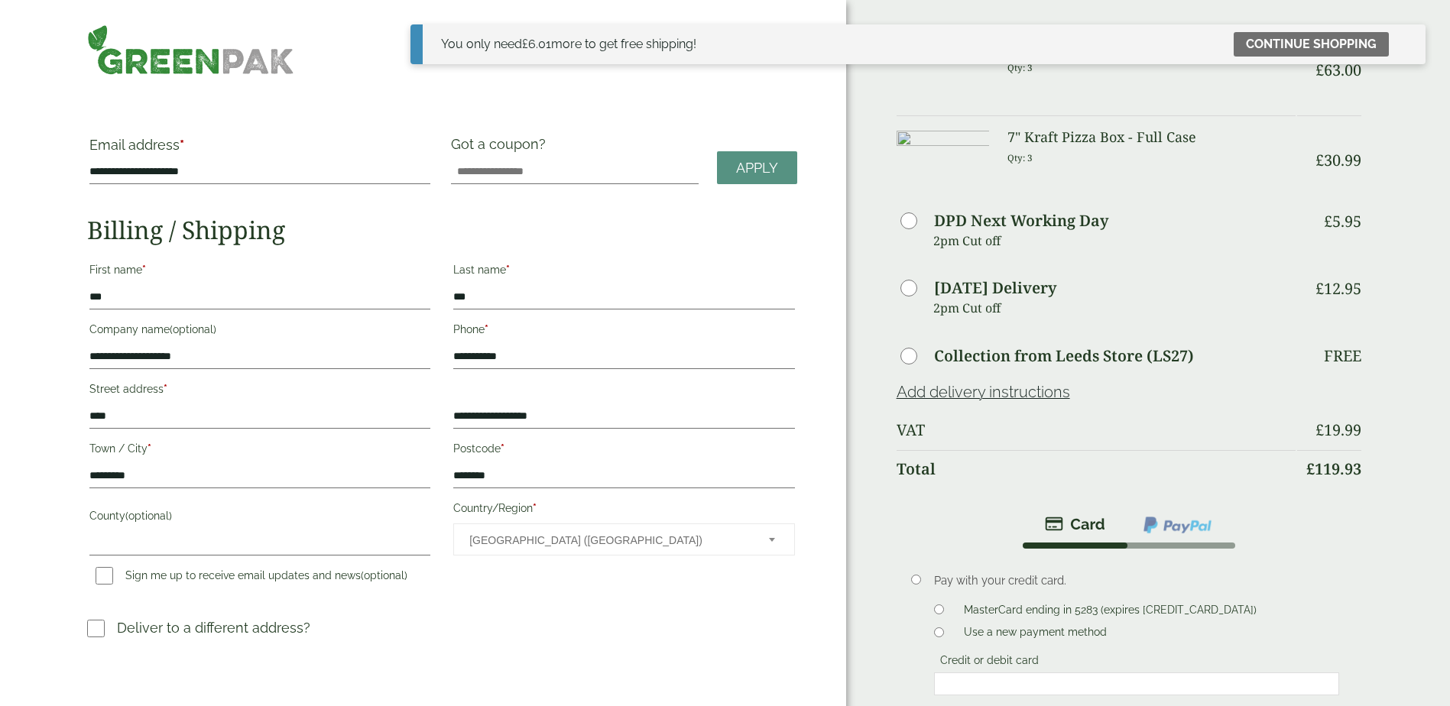
click at [1099, 610] on label "MasterCard ending in 5283 (expires [CREDIT_CARD_DATA])" at bounding box center [1110, 612] width 305 height 17
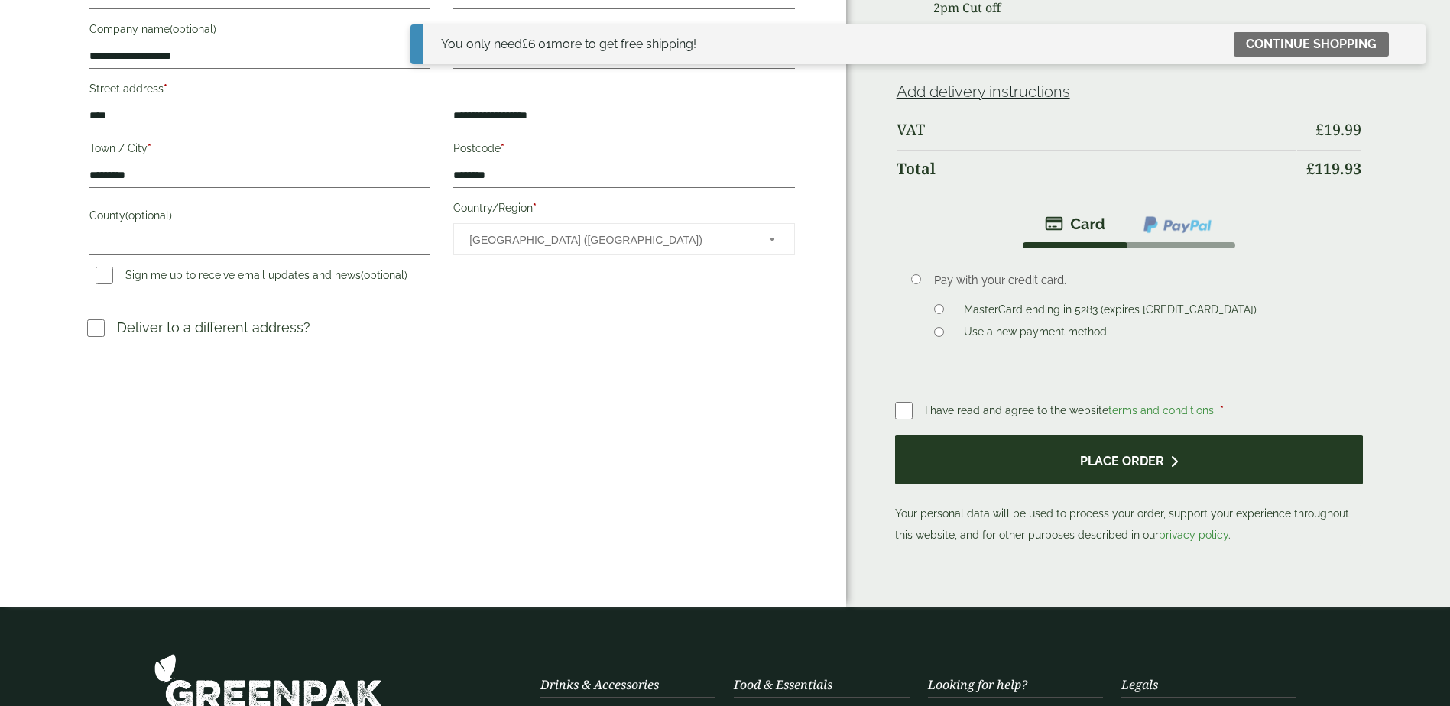
scroll to position [306, 0]
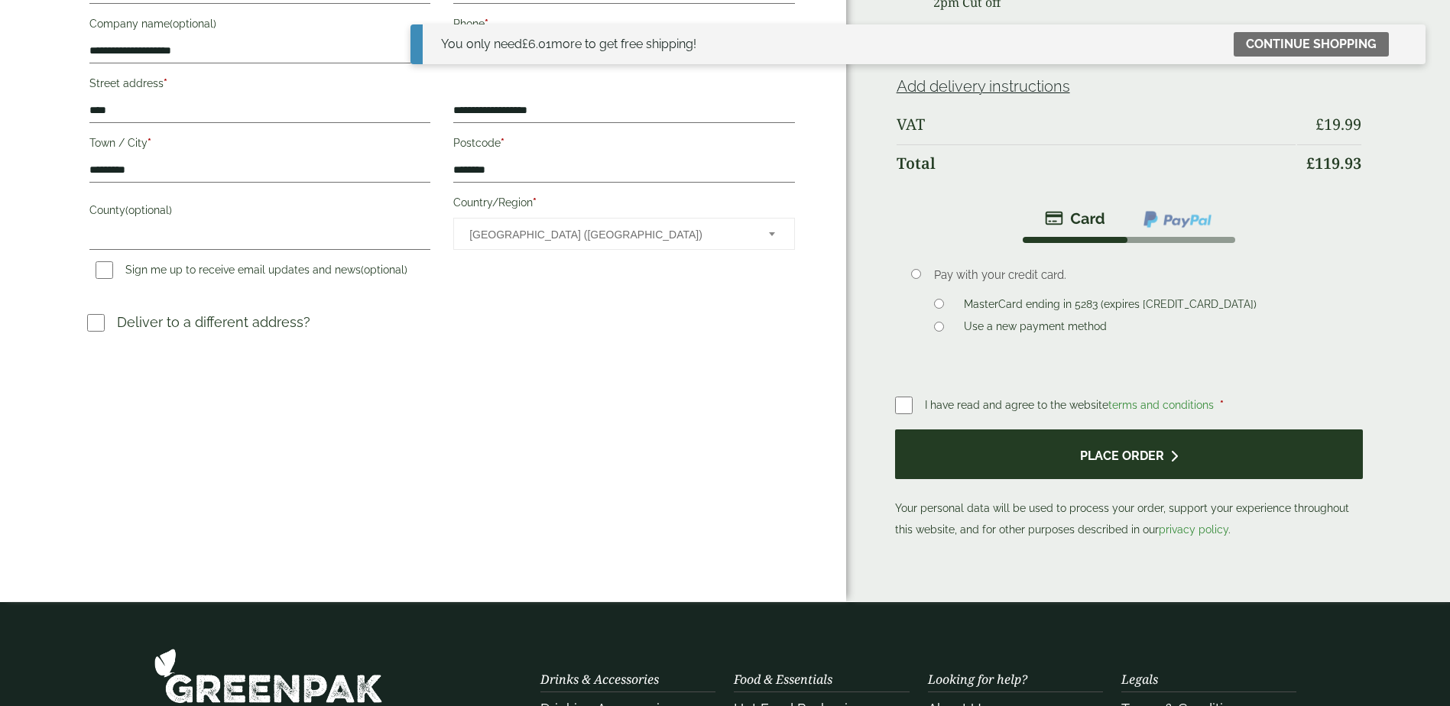
click at [1047, 453] on button "Place order" at bounding box center [1129, 455] width 469 height 50
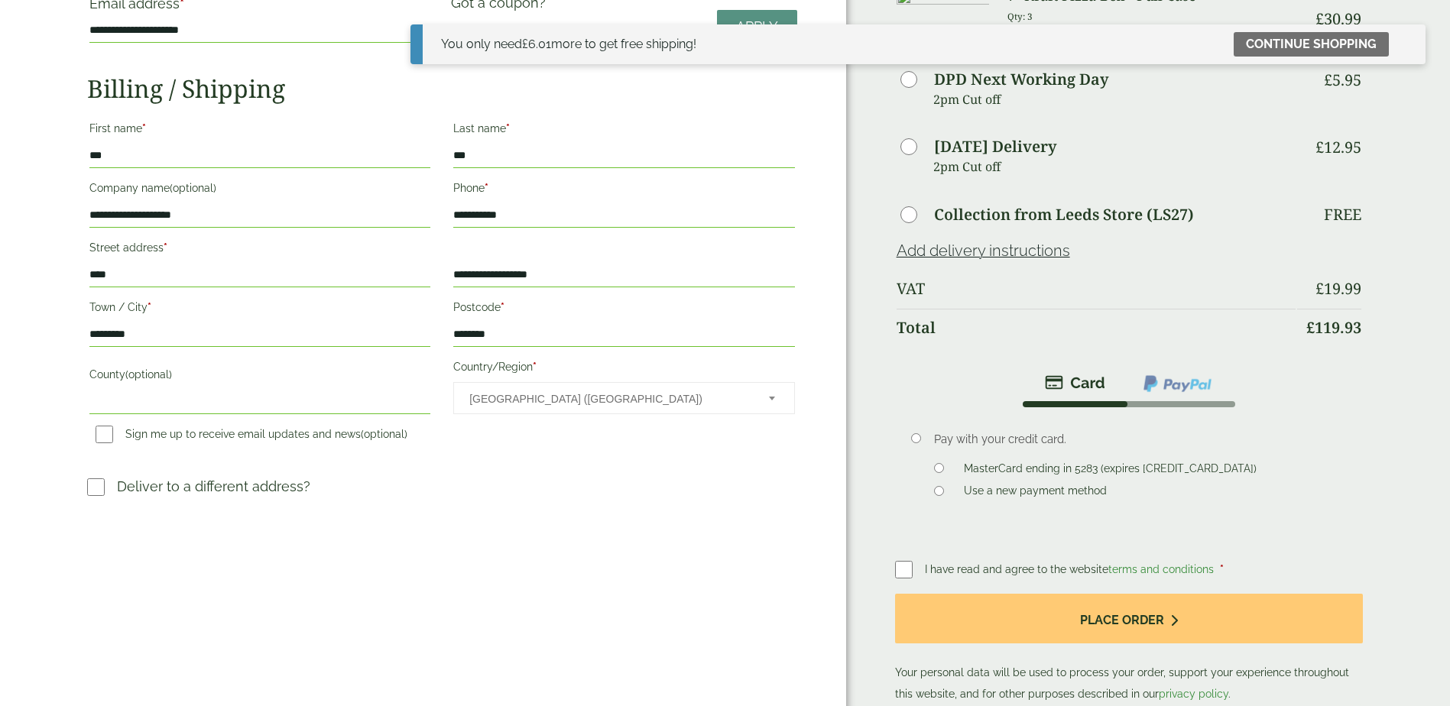
scroll to position [459, 0]
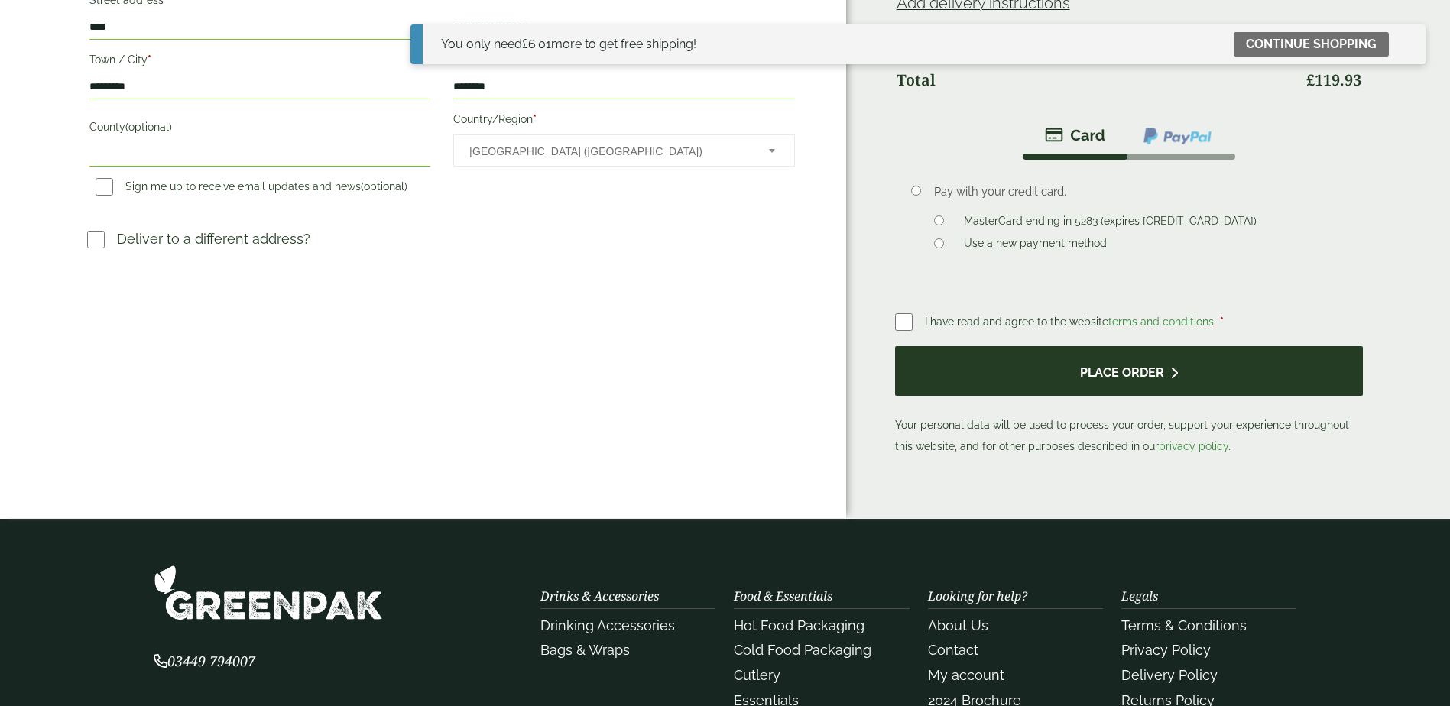
click at [1033, 375] on button "Place order" at bounding box center [1129, 371] width 469 height 50
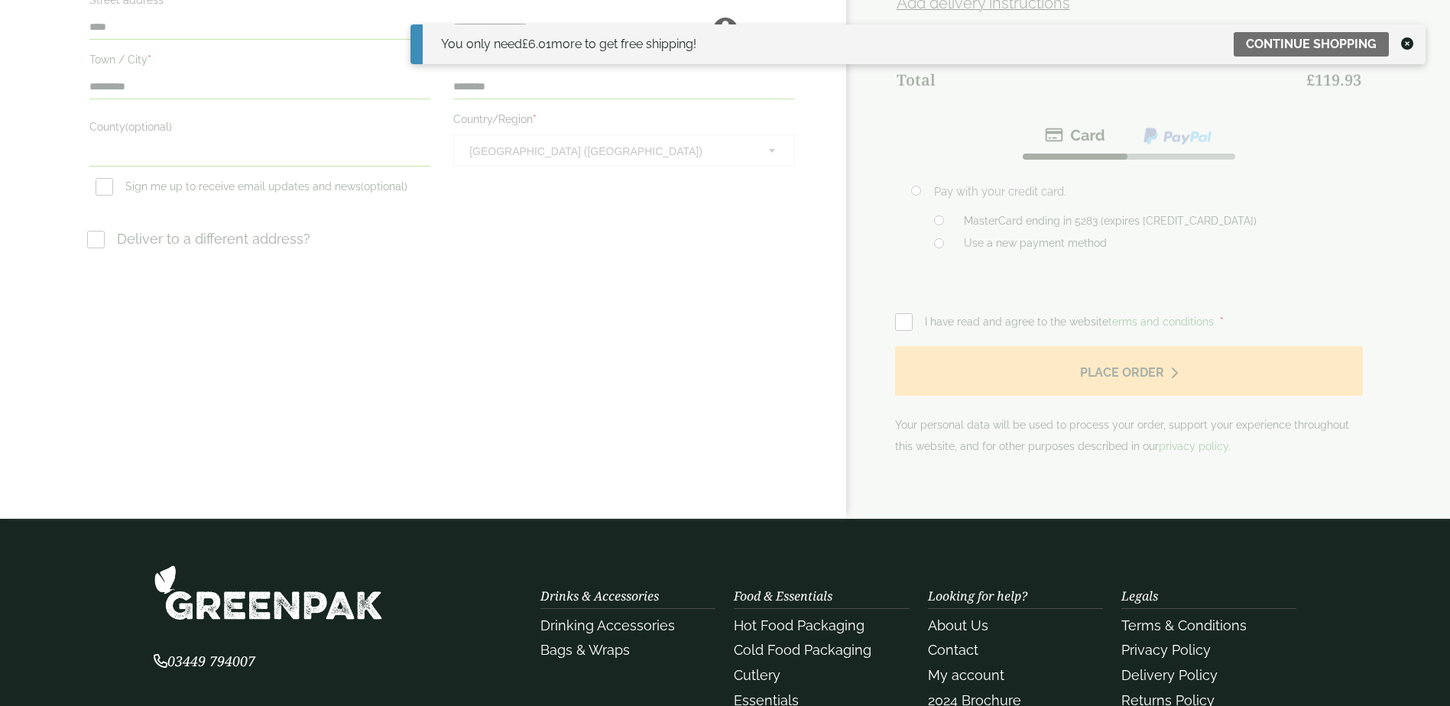
click at [1408, 43] on icon at bounding box center [1407, 43] width 12 height 12
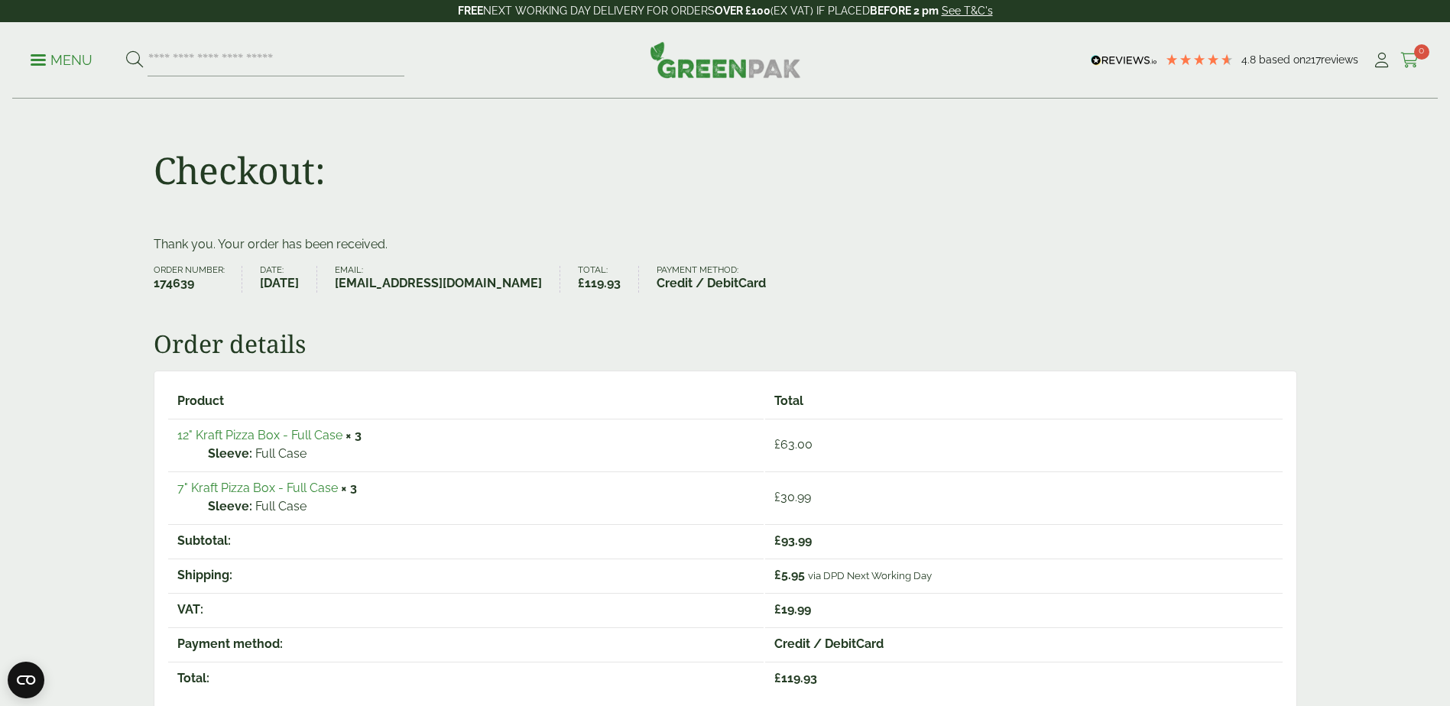
click at [1414, 53] on span "0" at bounding box center [1421, 51] width 15 height 15
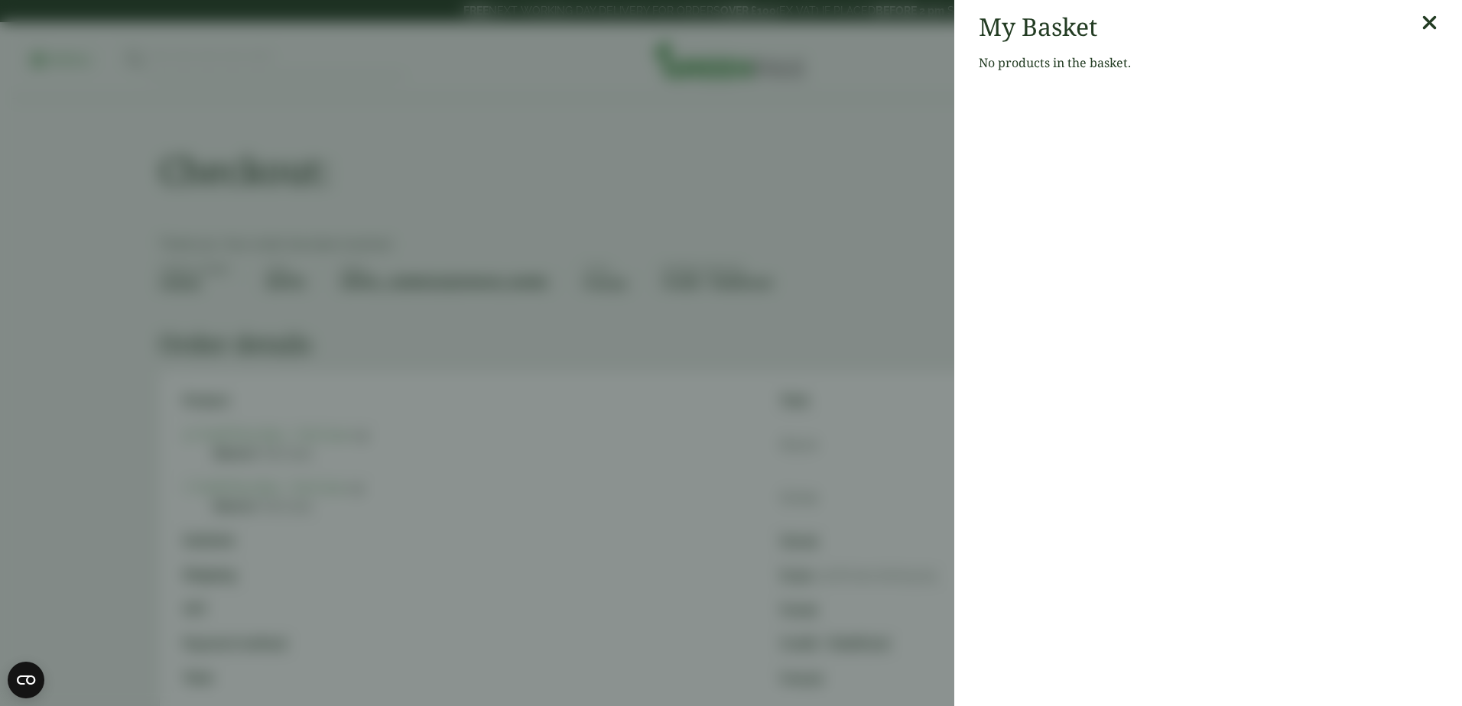
click at [1421, 23] on icon at bounding box center [1429, 22] width 16 height 21
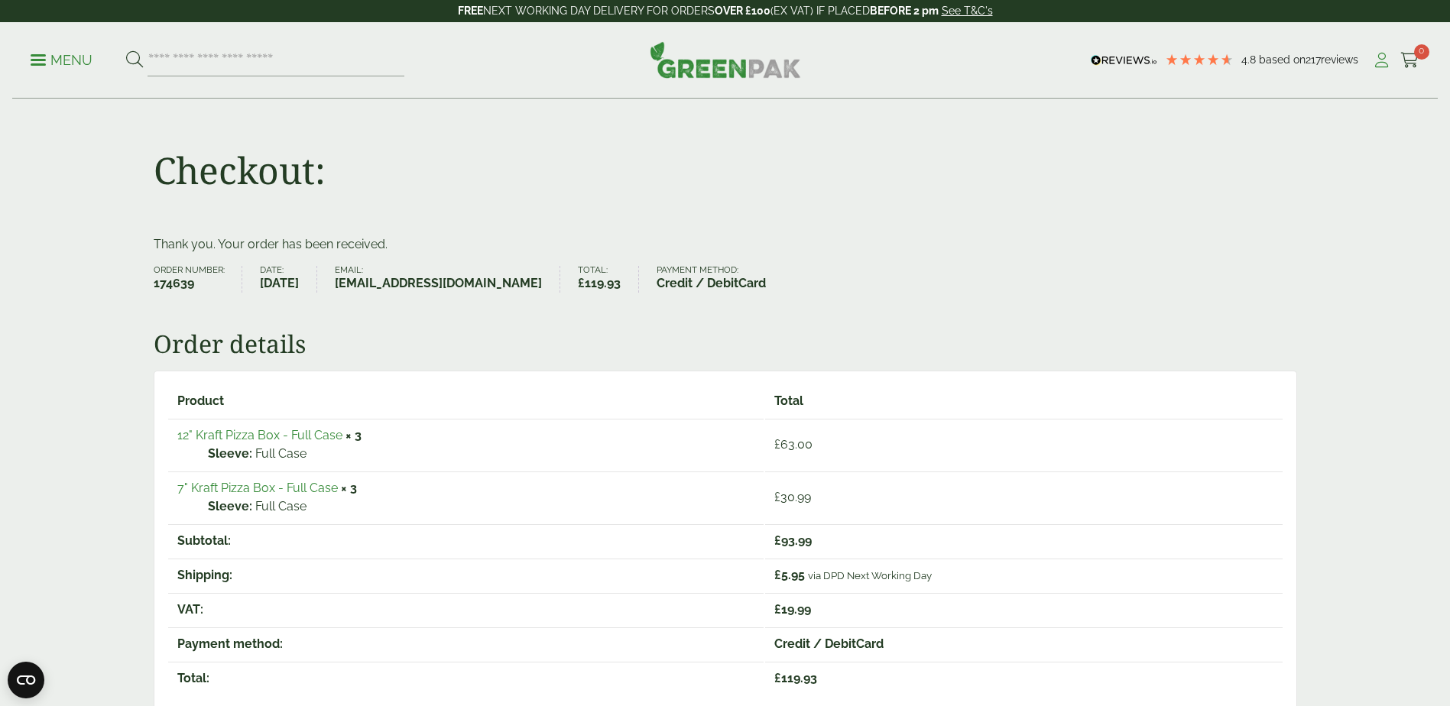
click at [1383, 60] on icon at bounding box center [1381, 60] width 19 height 15
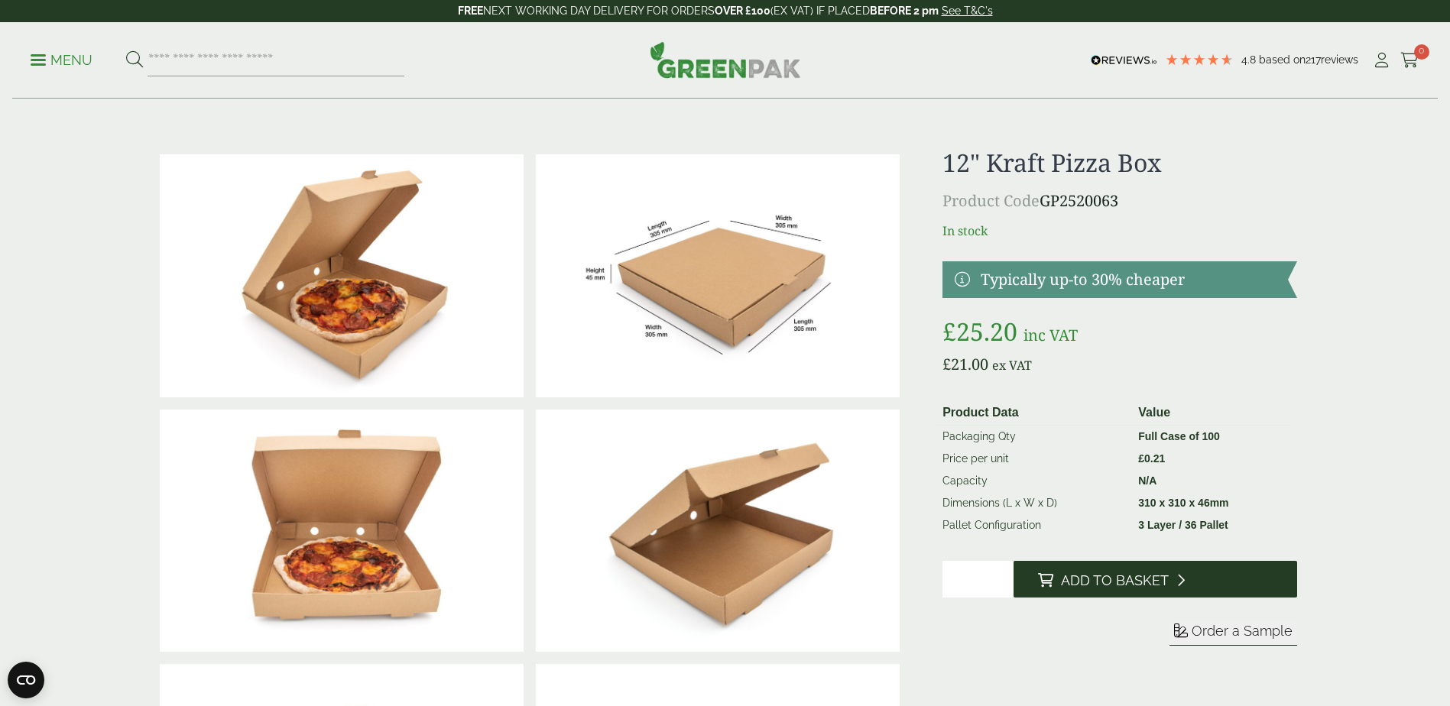
click at [1114, 577] on span "Add to Basket" at bounding box center [1115, 581] width 108 height 17
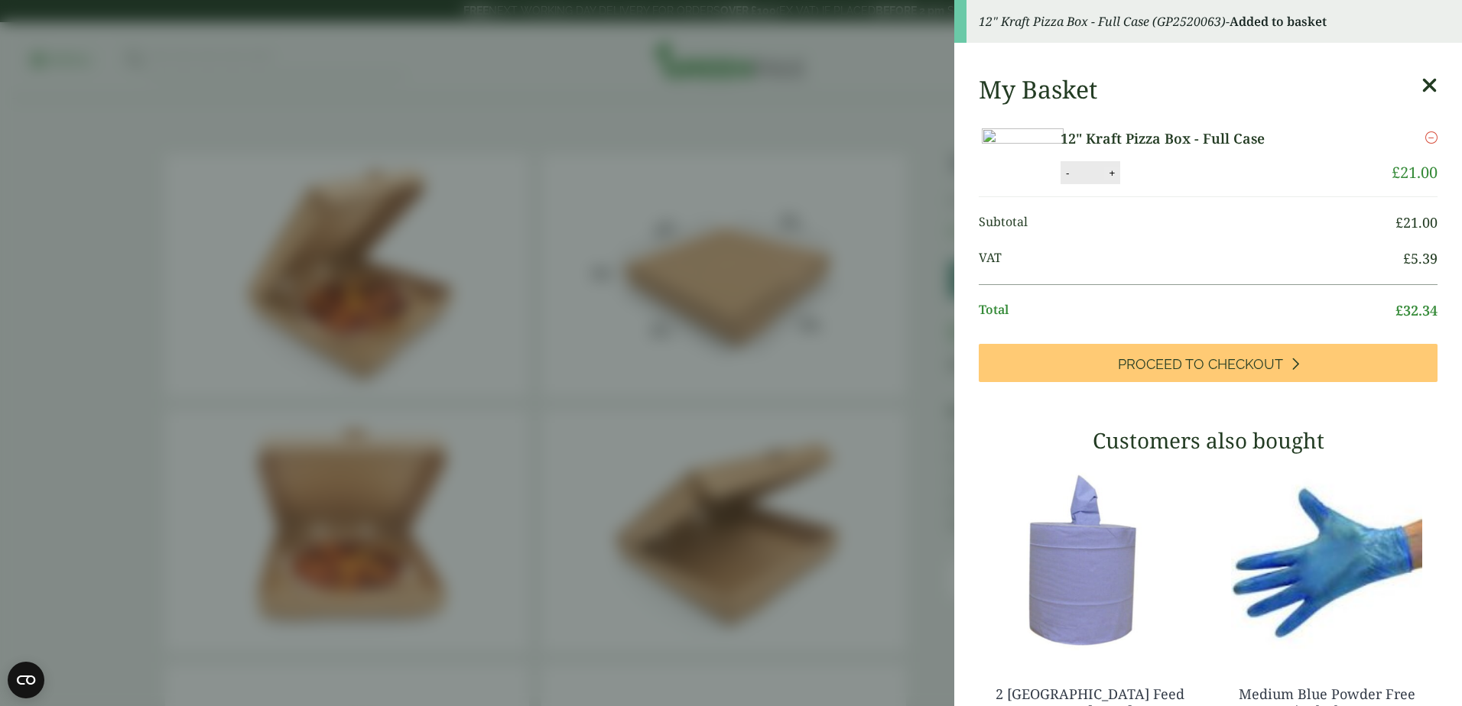
click at [1119, 180] on button "+" at bounding box center [1111, 173] width 15 height 13
type input "*"
click at [1200, 185] on button "Update" at bounding box center [1161, 173] width 76 height 23
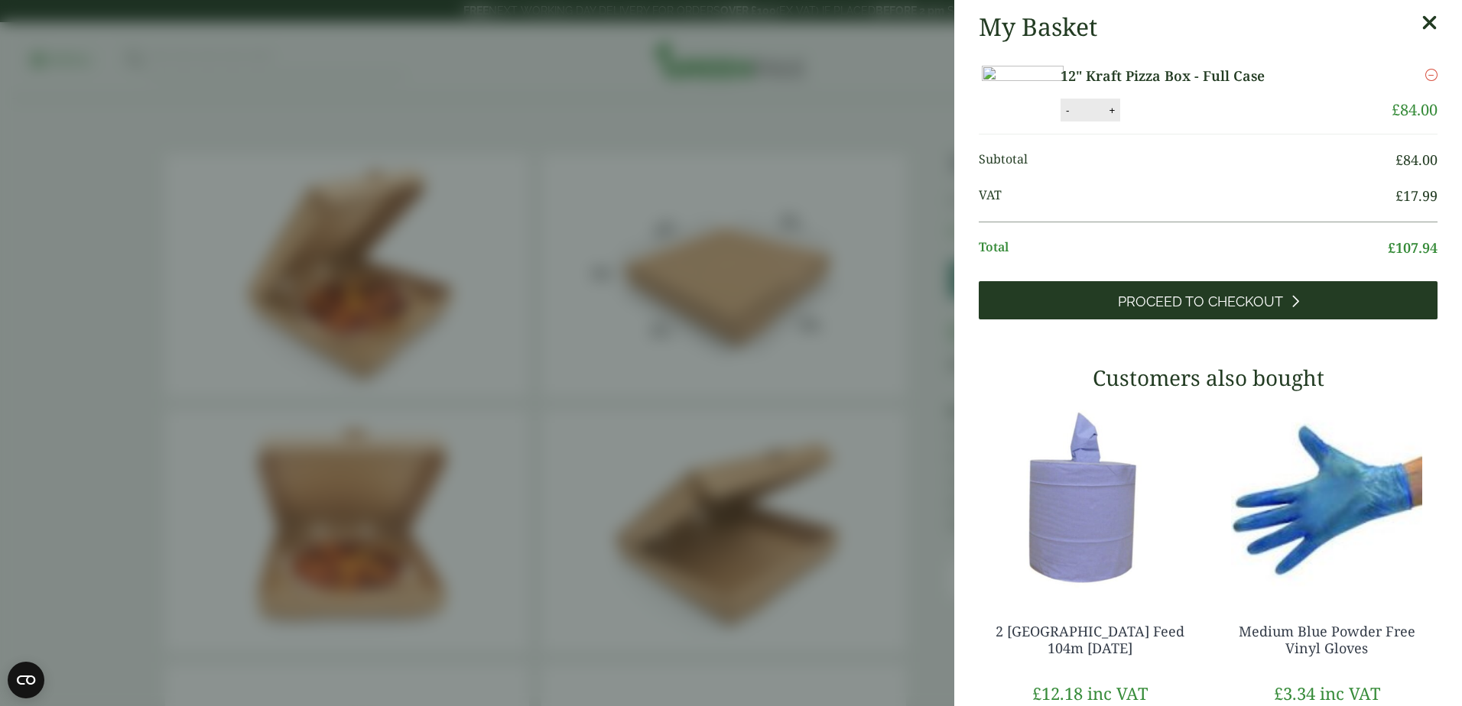
click at [1197, 310] on span "Proceed to Checkout" at bounding box center [1200, 302] width 165 height 17
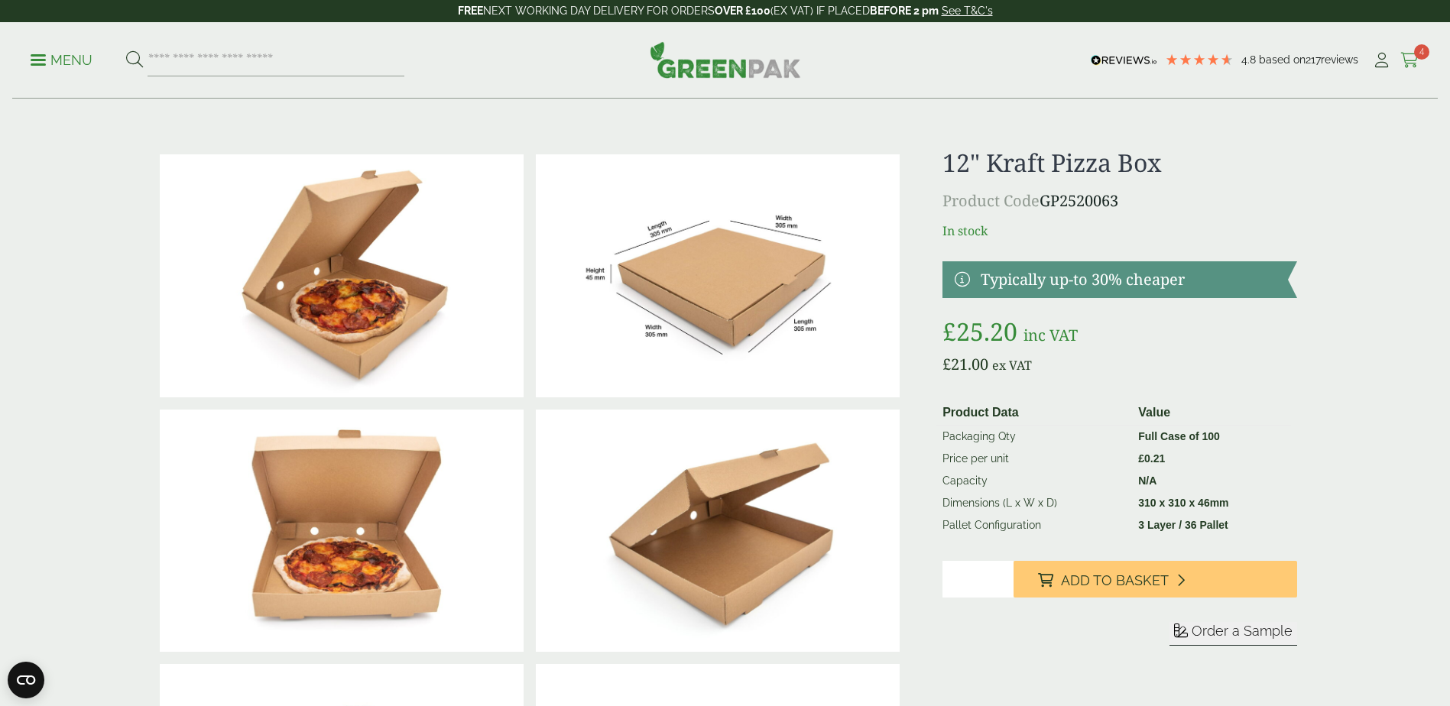
click at [1401, 57] on icon at bounding box center [1410, 60] width 19 height 15
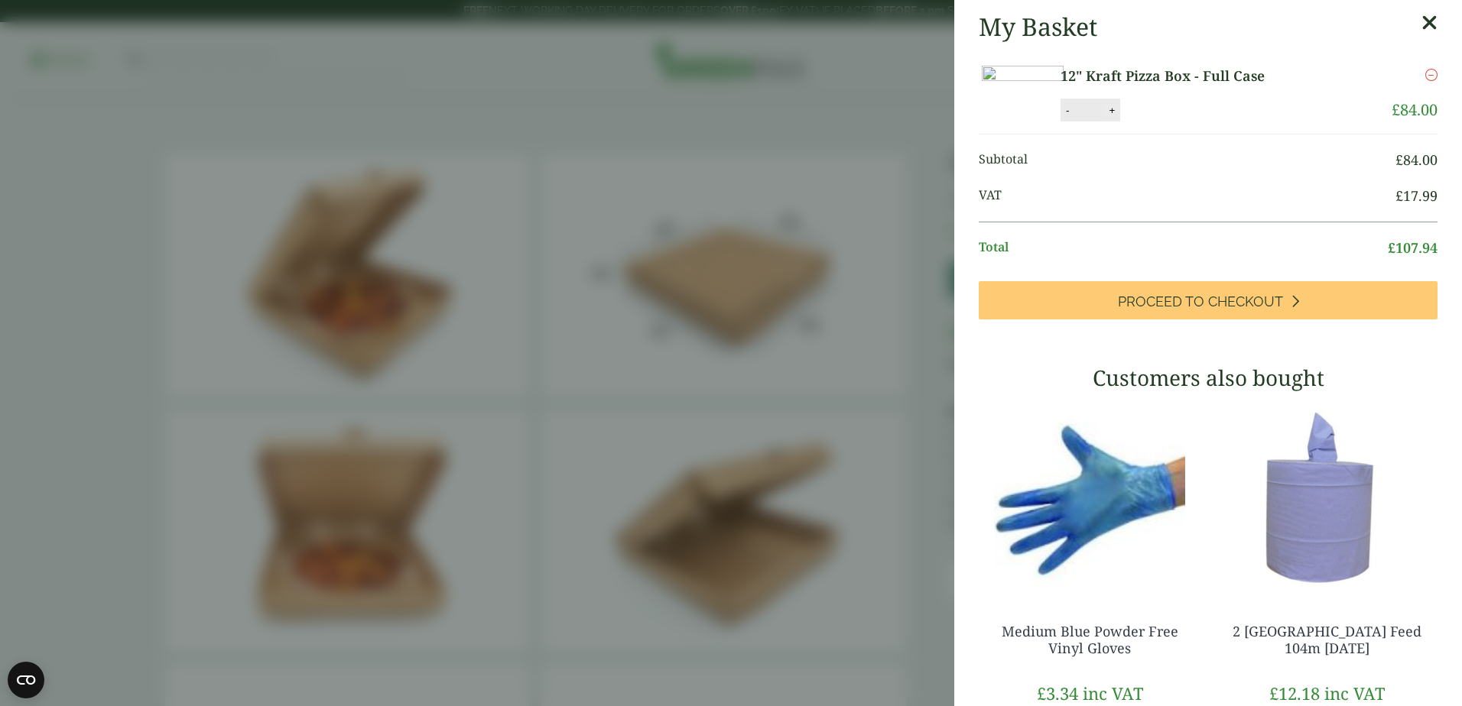
click at [1119, 117] on button "+" at bounding box center [1111, 110] width 15 height 13
type input "*"
click at [1200, 122] on button "Update" at bounding box center [1161, 110] width 76 height 23
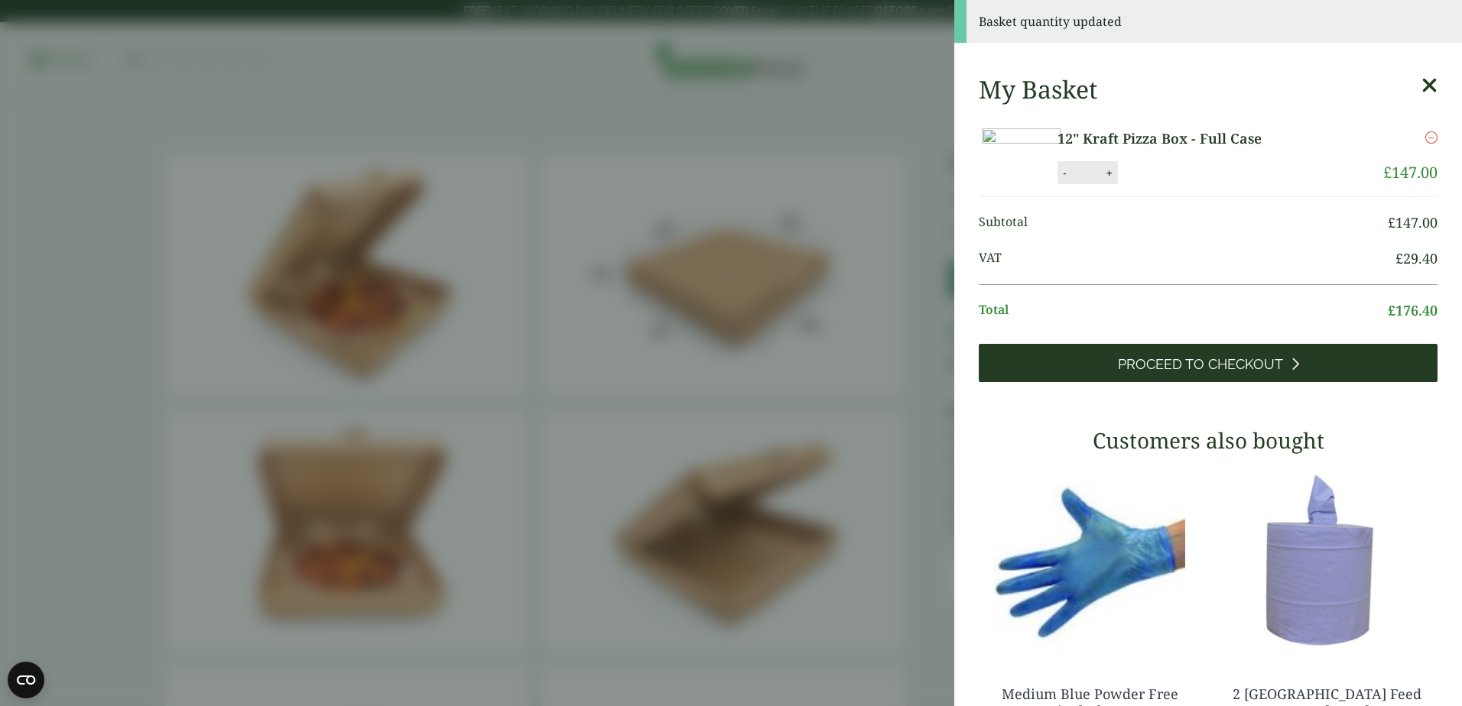
click at [1222, 373] on span "Proceed to Checkout" at bounding box center [1200, 364] width 165 height 17
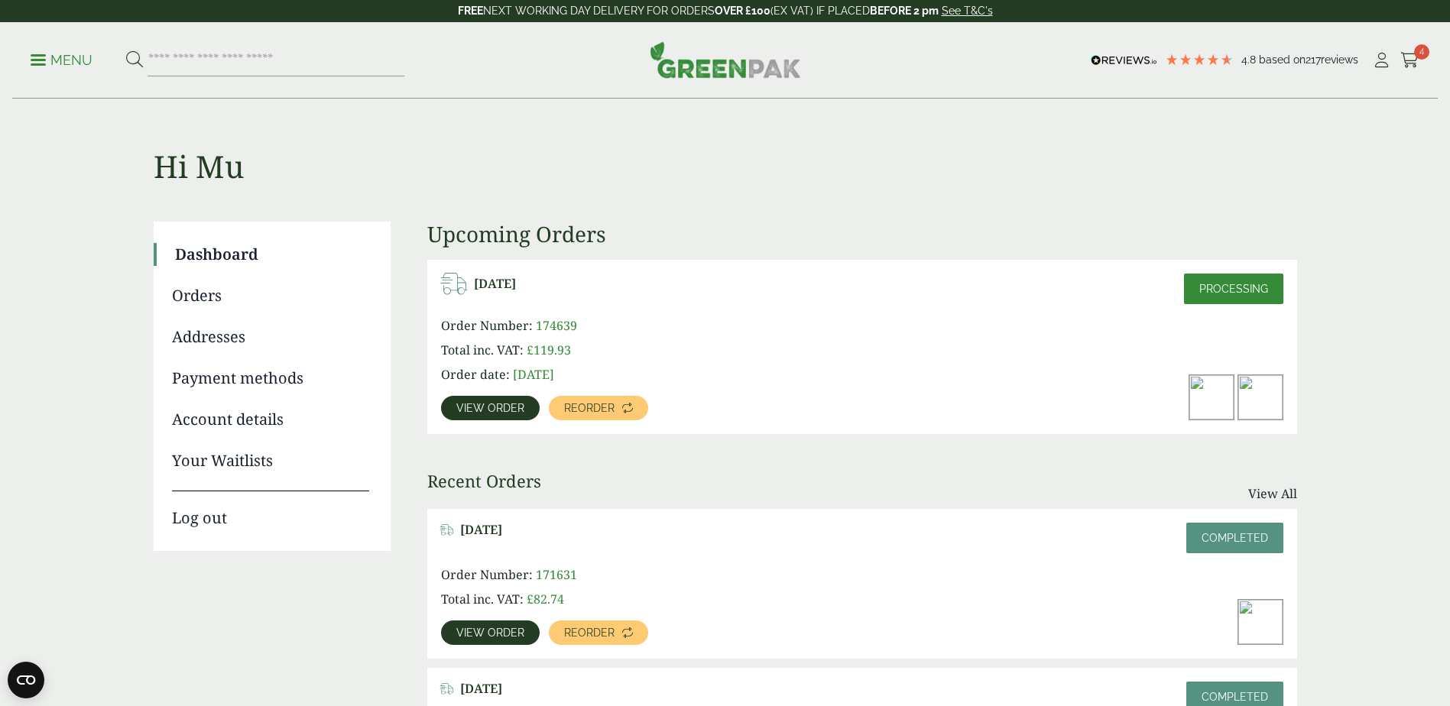
click at [515, 407] on span "View order" at bounding box center [490, 408] width 68 height 11
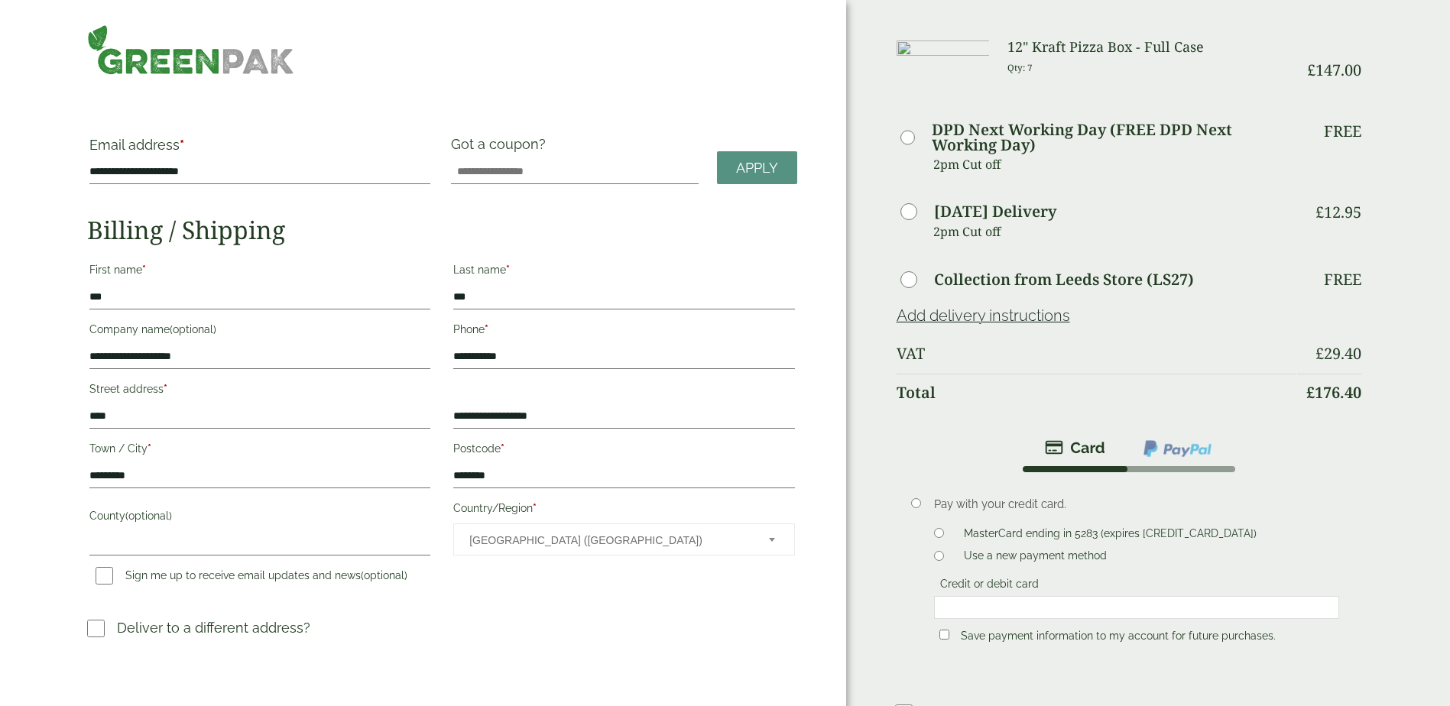
click at [1058, 536] on label "MasterCard ending in 5283 (expires [CREDIT_CARD_DATA])" at bounding box center [1110, 536] width 305 height 17
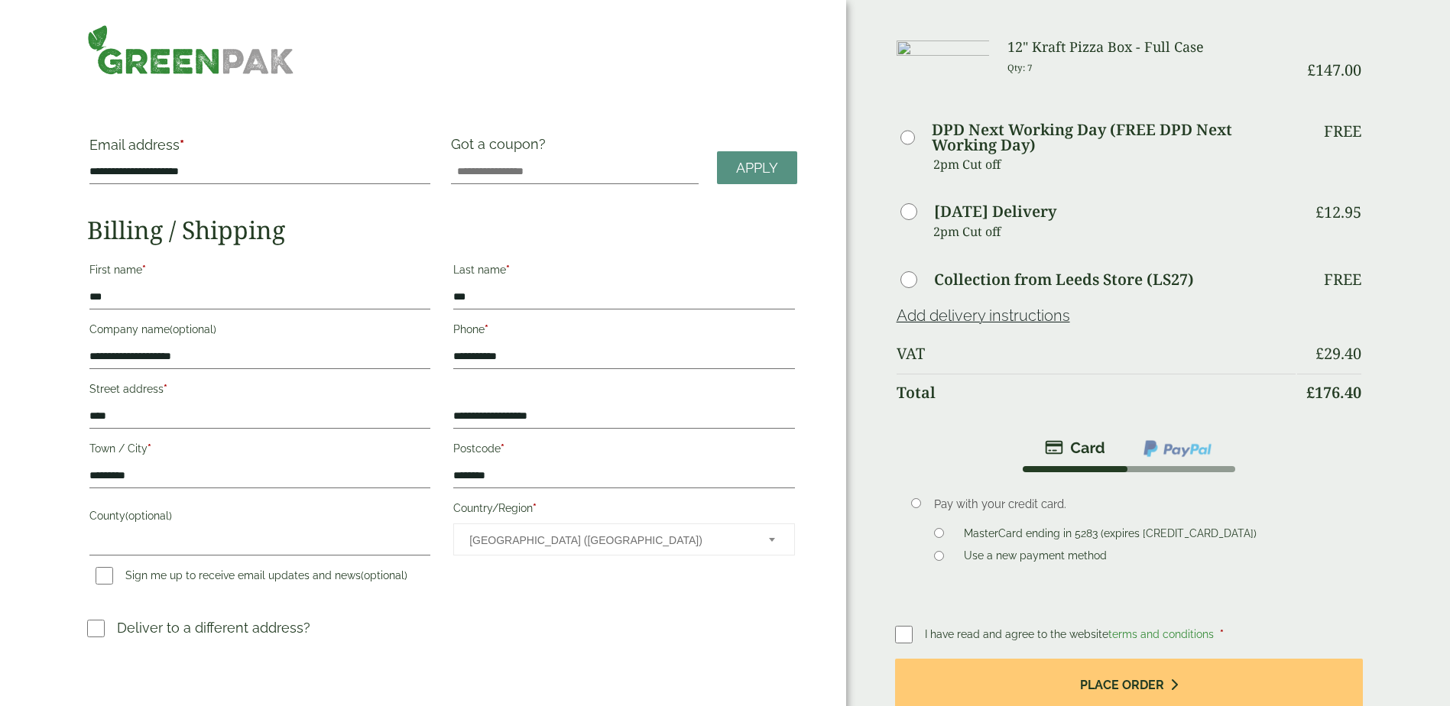
click at [938, 628] on span "I have read and agree to the website terms and conditions" at bounding box center [1071, 634] width 292 height 12
click at [940, 632] on span "I have read and agree to the website terms and conditions" at bounding box center [1071, 634] width 292 height 12
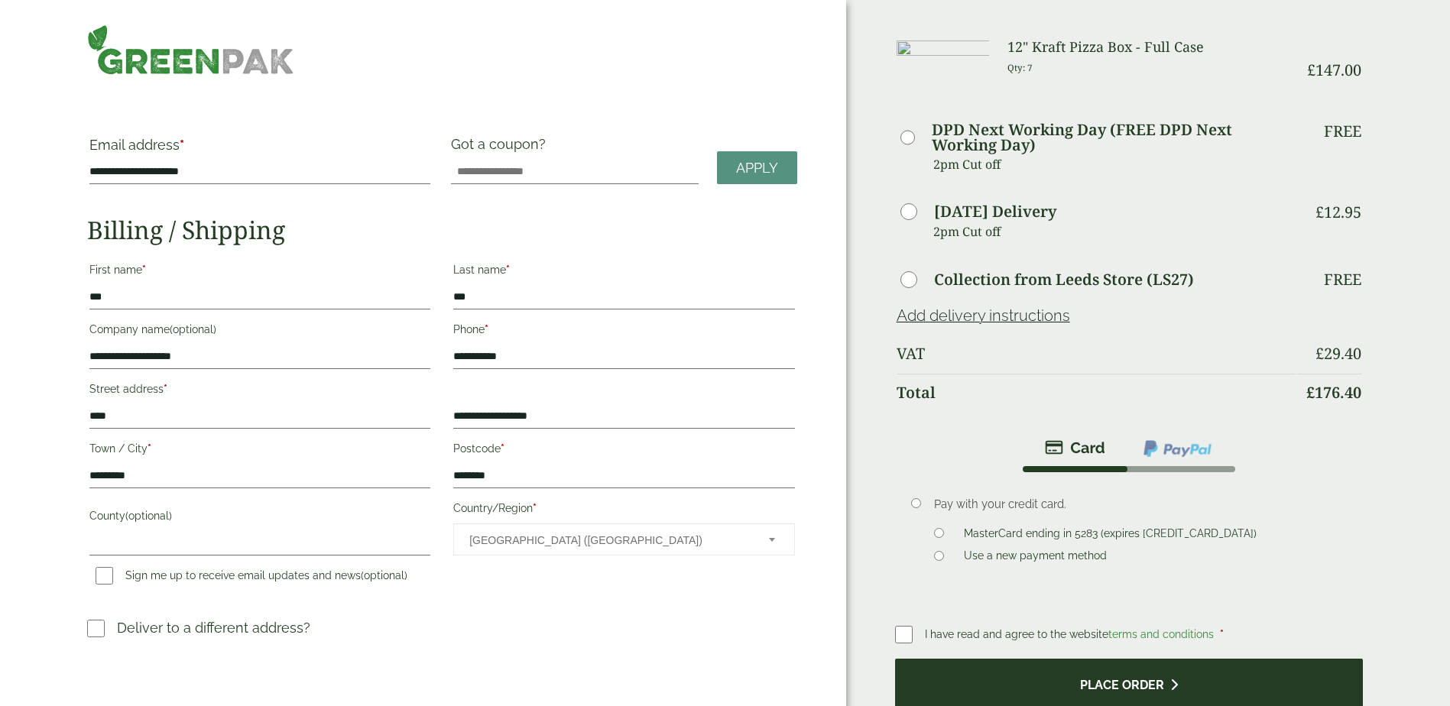
click at [1135, 687] on button "Place order" at bounding box center [1129, 684] width 469 height 50
